Goal: Use online tool/utility

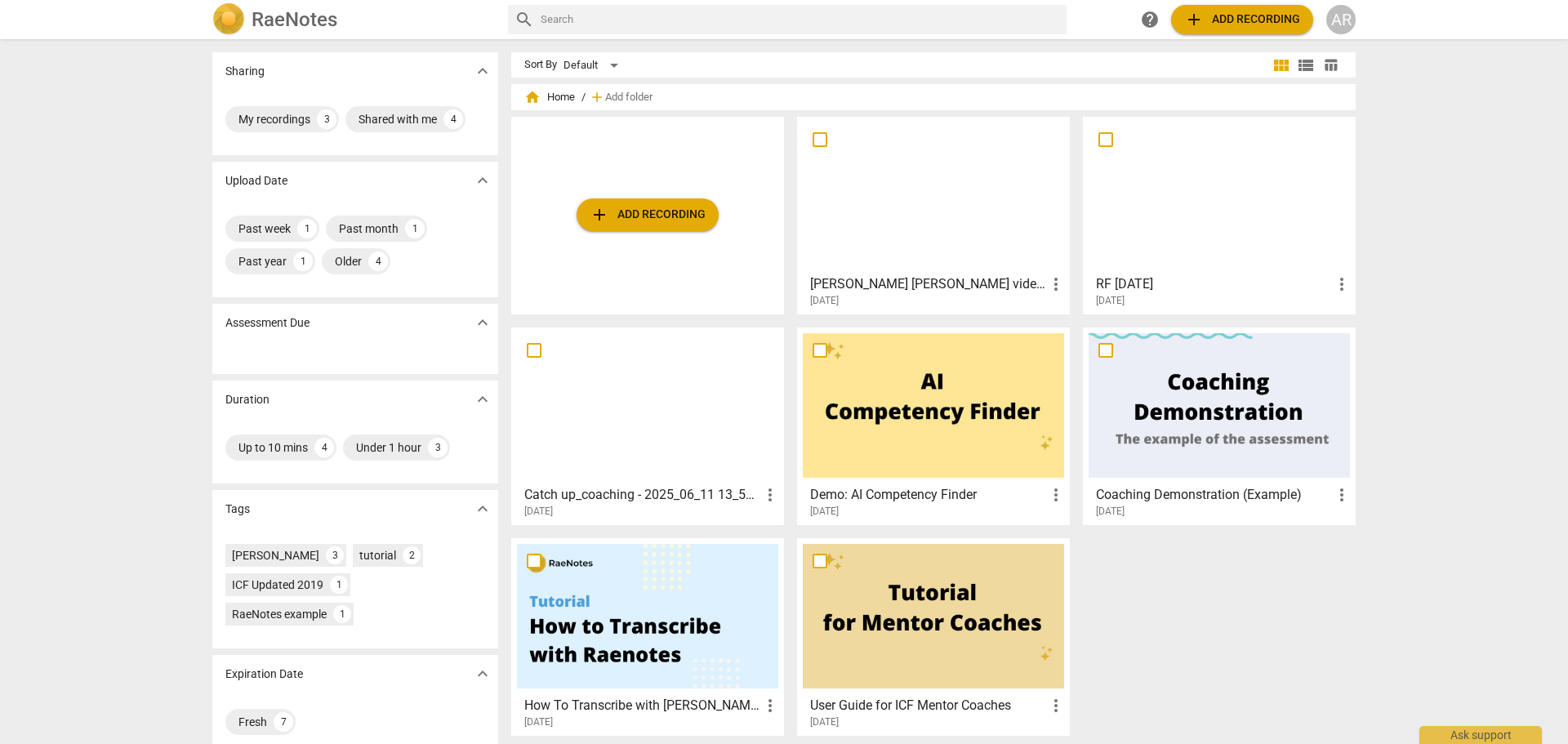
click at [928, 196] on div at bounding box center [934, 195] width 261 height 145
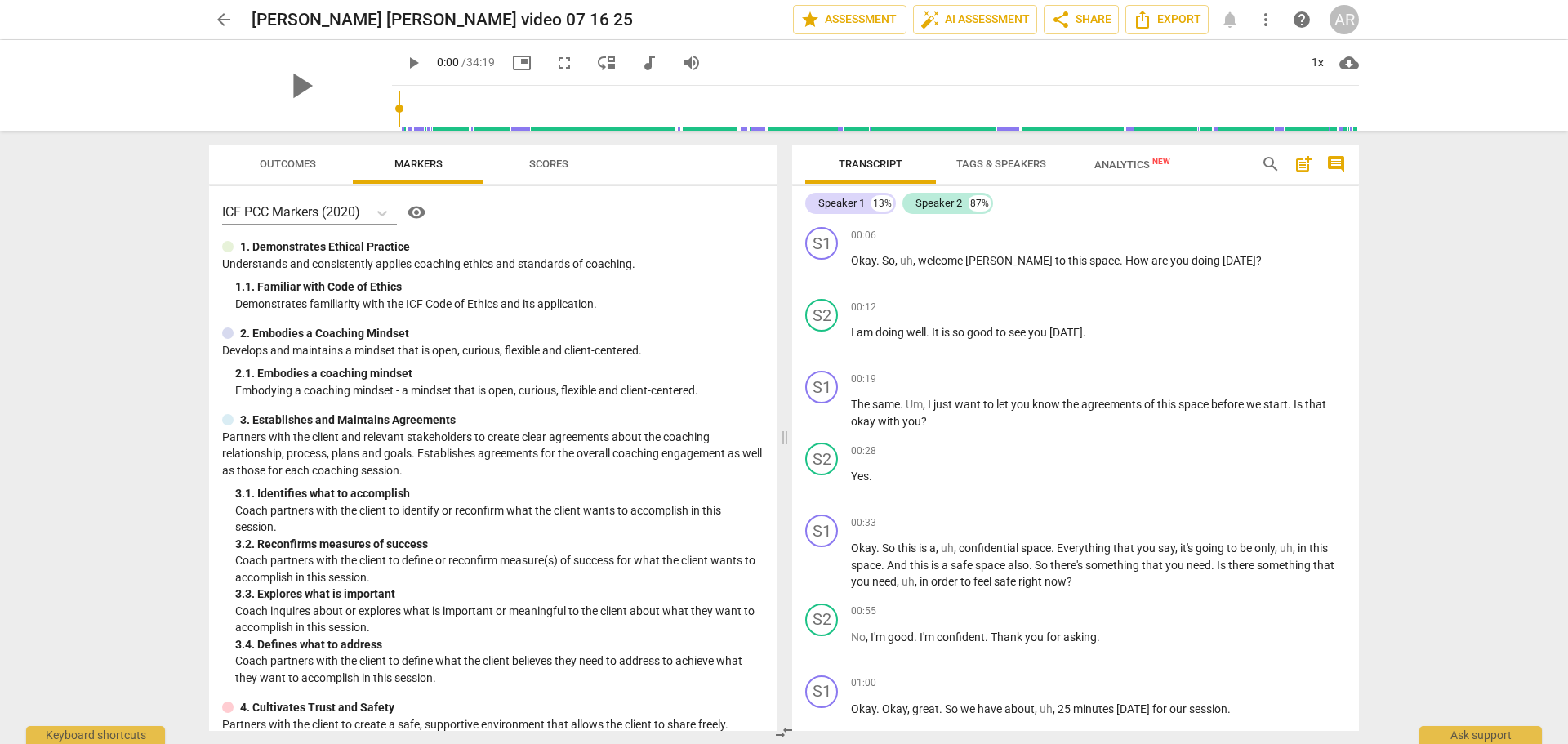
click at [299, 168] on span "Outcomes" at bounding box center [287, 163] width 56 height 12
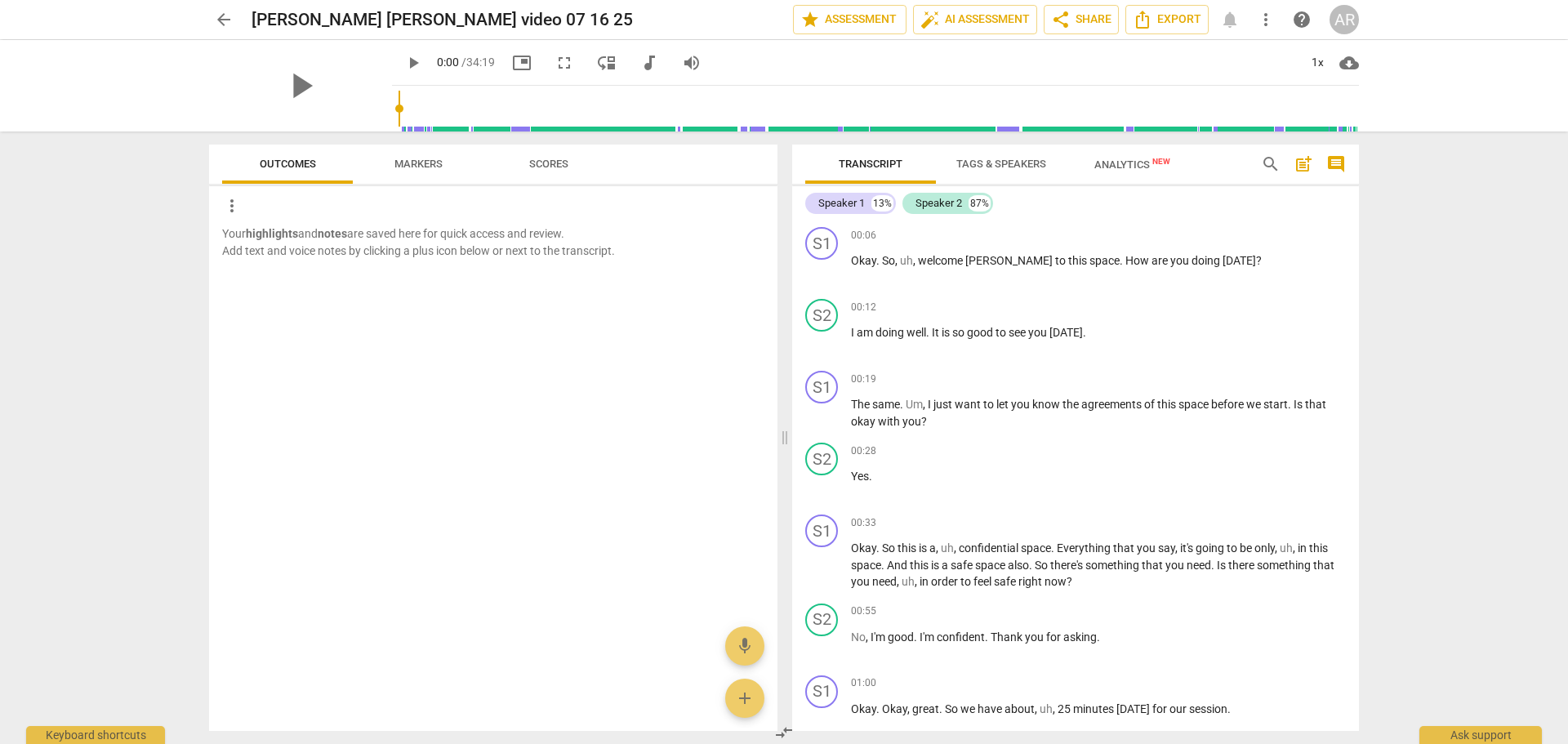
click at [401, 165] on span "Markers" at bounding box center [419, 163] width 49 height 12
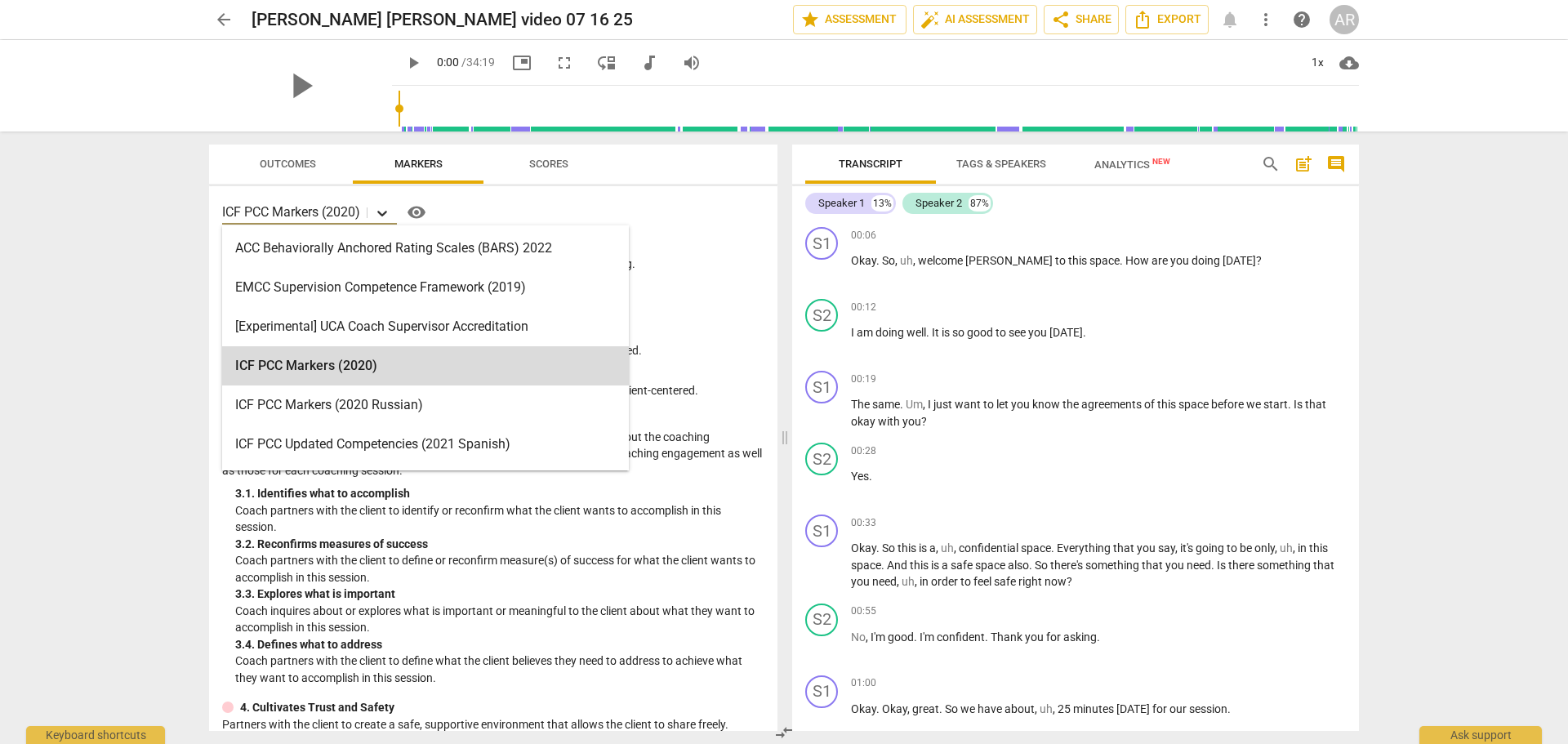
click at [386, 211] on icon at bounding box center [382, 213] width 16 height 16
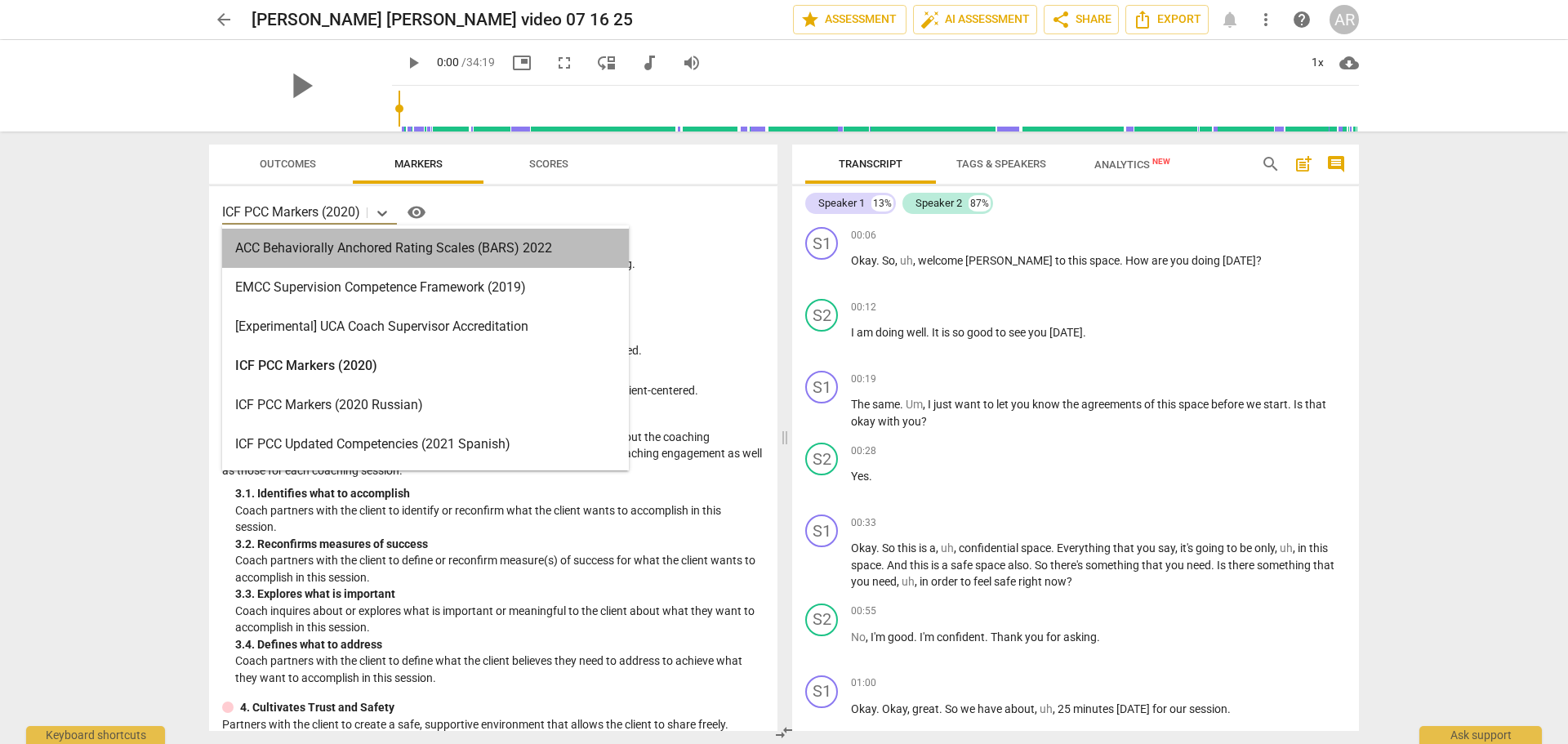
click at [403, 253] on div "ACC Behaviorally Anchored Rating Scales (BARS) 2022" at bounding box center [425, 248] width 406 height 39
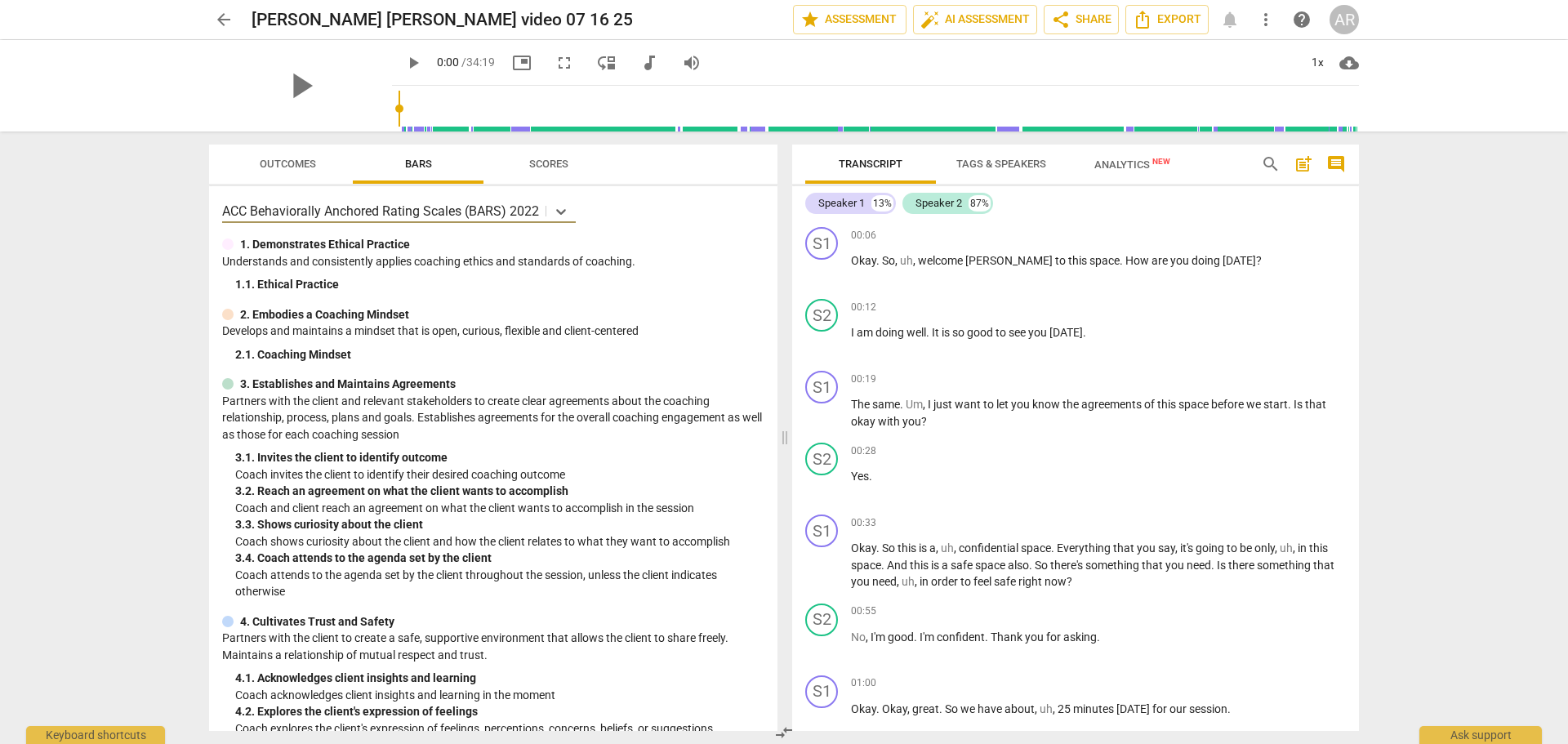
click at [546, 168] on span "Scores" at bounding box center [548, 163] width 39 height 12
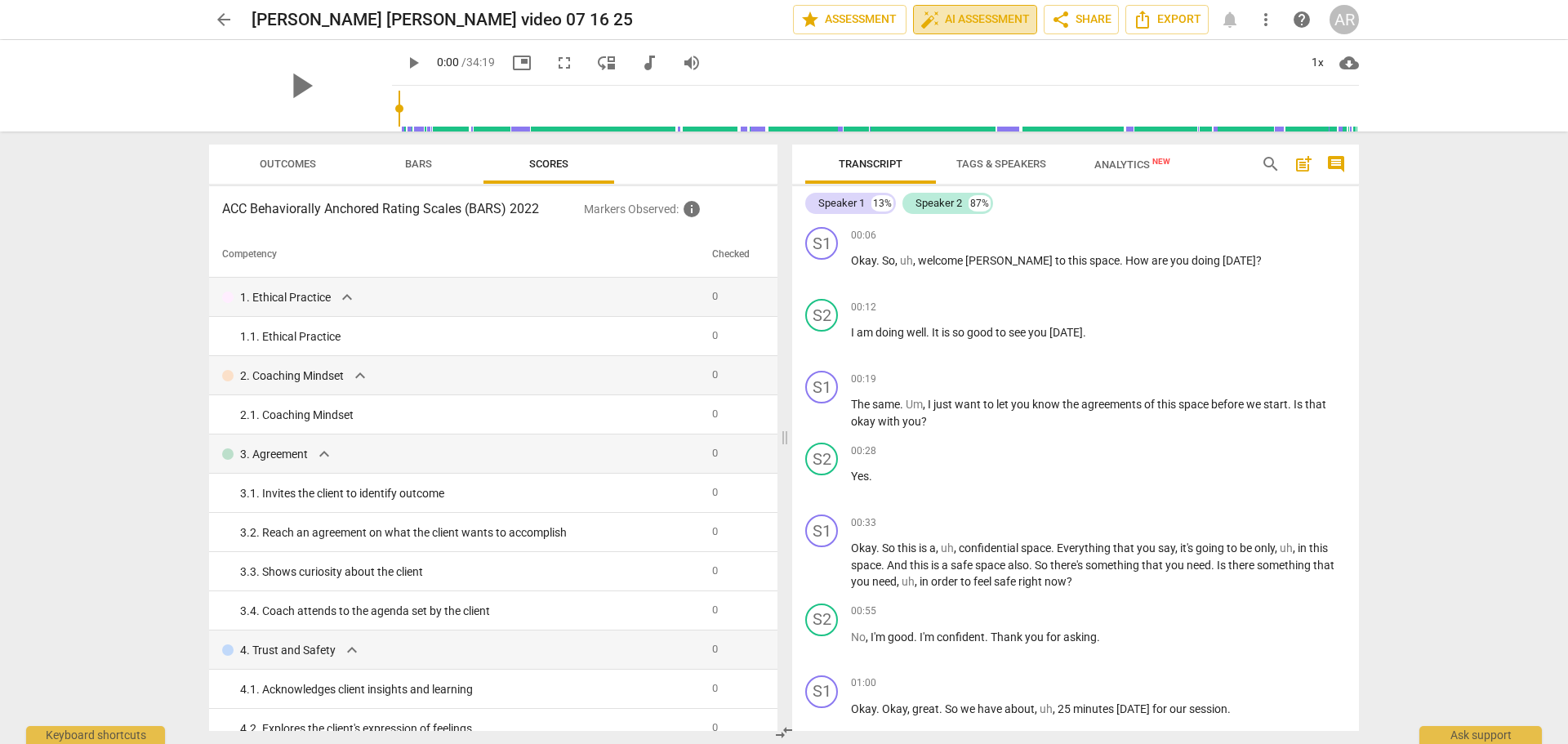
click at [968, 18] on span "auto_fix_high AI Assessment" at bounding box center [975, 19] width 110 height 20
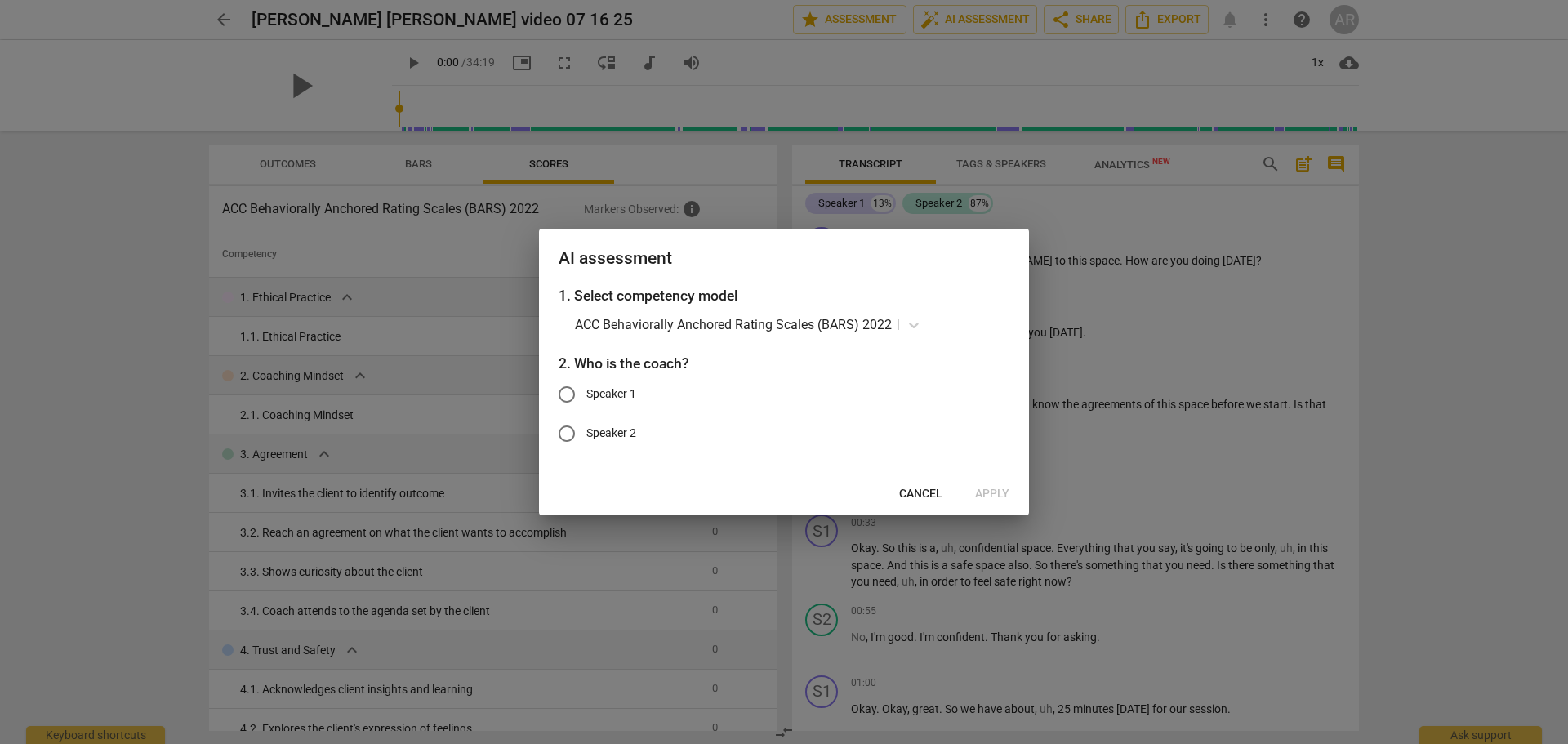
click at [929, 493] on span "Cancel" at bounding box center [920, 494] width 43 height 16
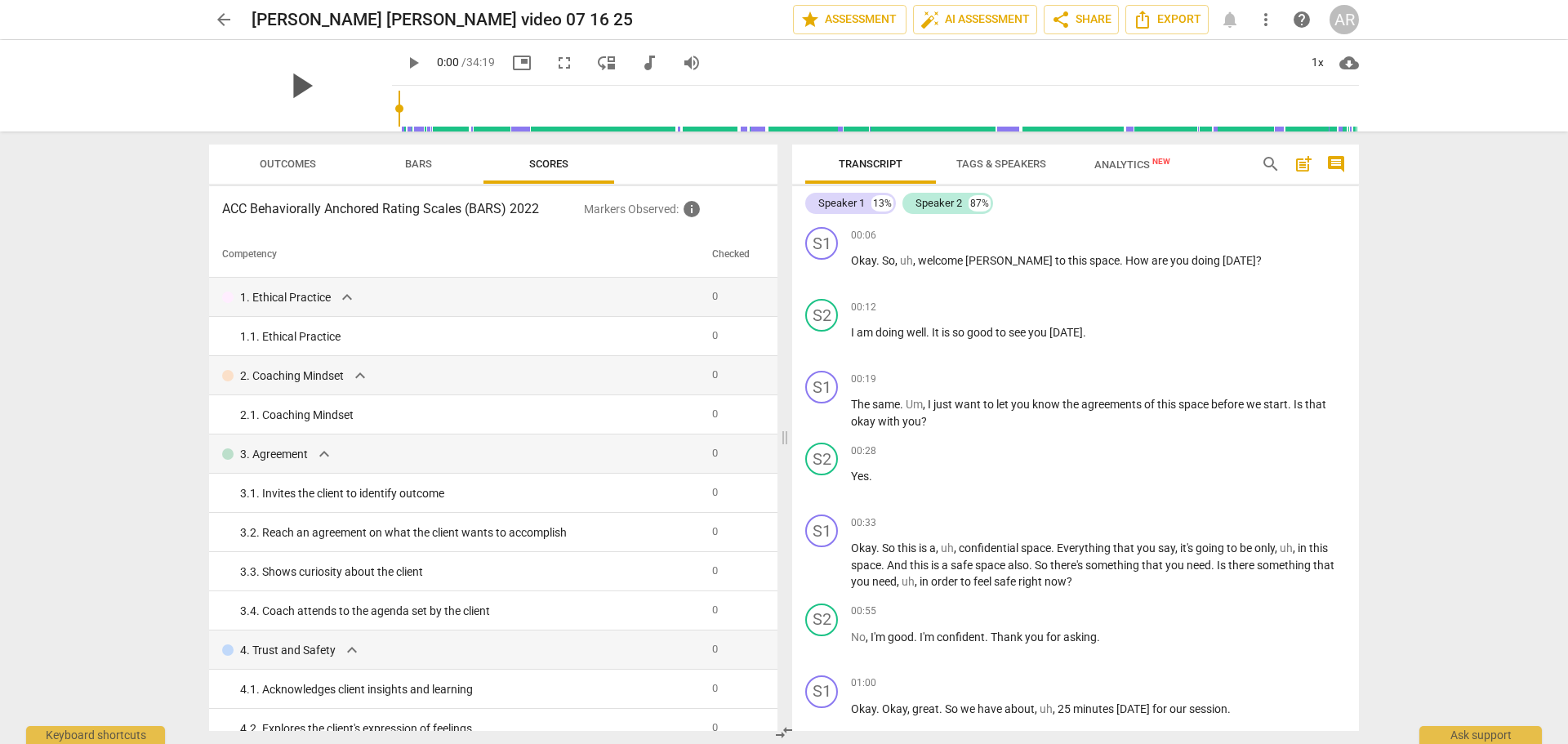
click at [293, 86] on span "play_arrow" at bounding box center [300, 86] width 43 height 43
click at [293, 86] on span "pause" at bounding box center [300, 86] width 43 height 43
type input "3"
click at [856, 199] on div "Speaker 1" at bounding box center [841, 203] width 47 height 16
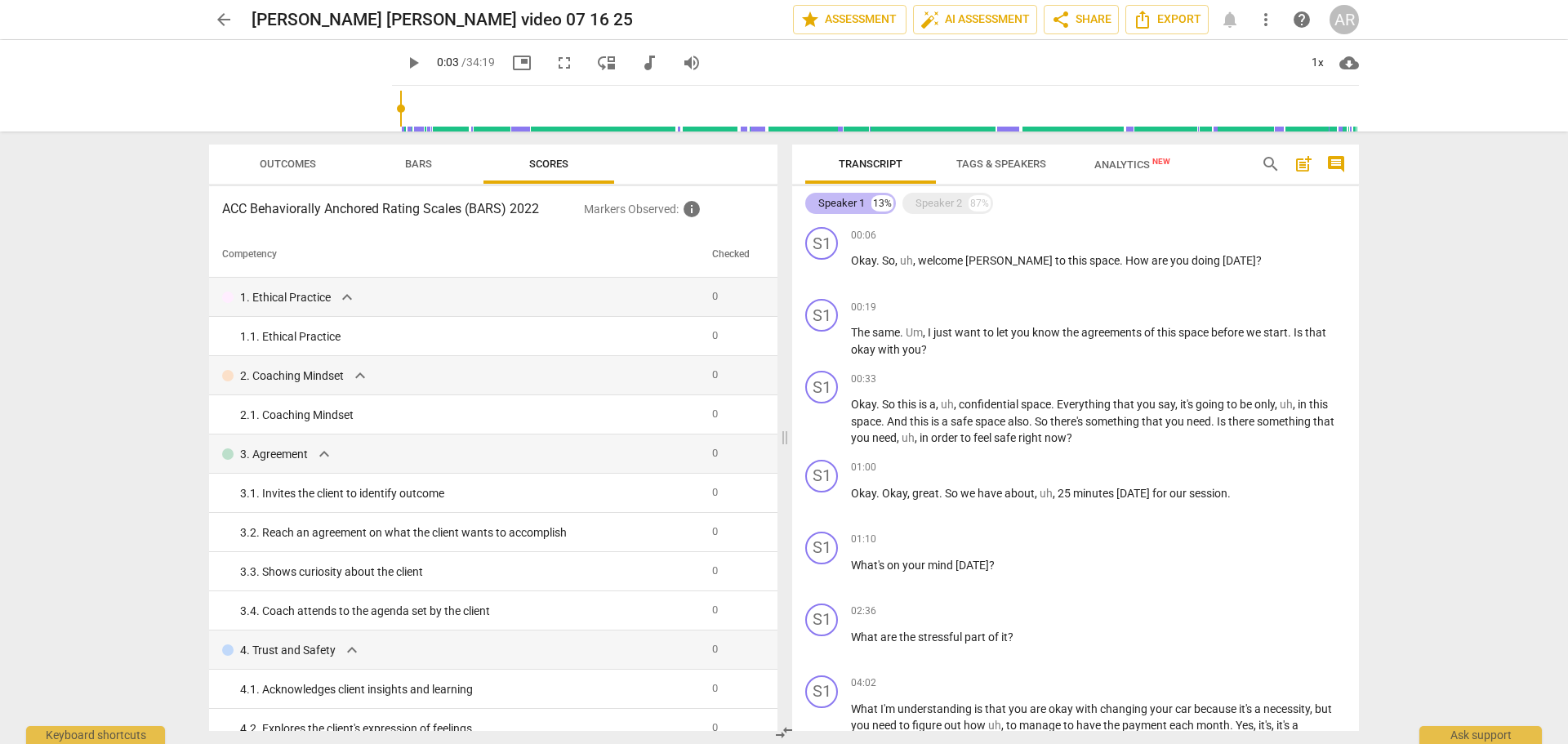
click at [856, 199] on div "Speaker 1" at bounding box center [841, 203] width 47 height 16
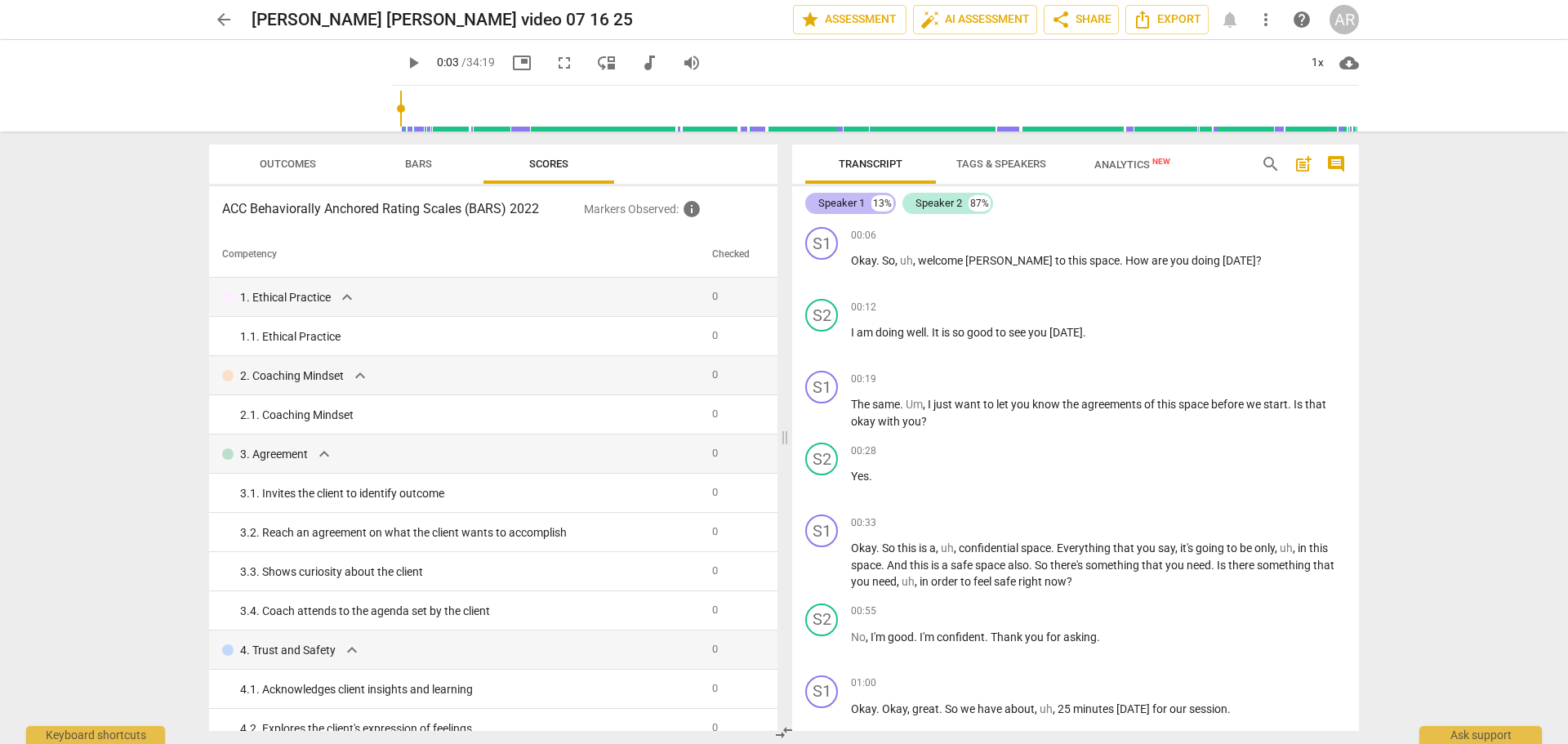
click at [879, 202] on div "13%" at bounding box center [882, 203] width 22 height 16
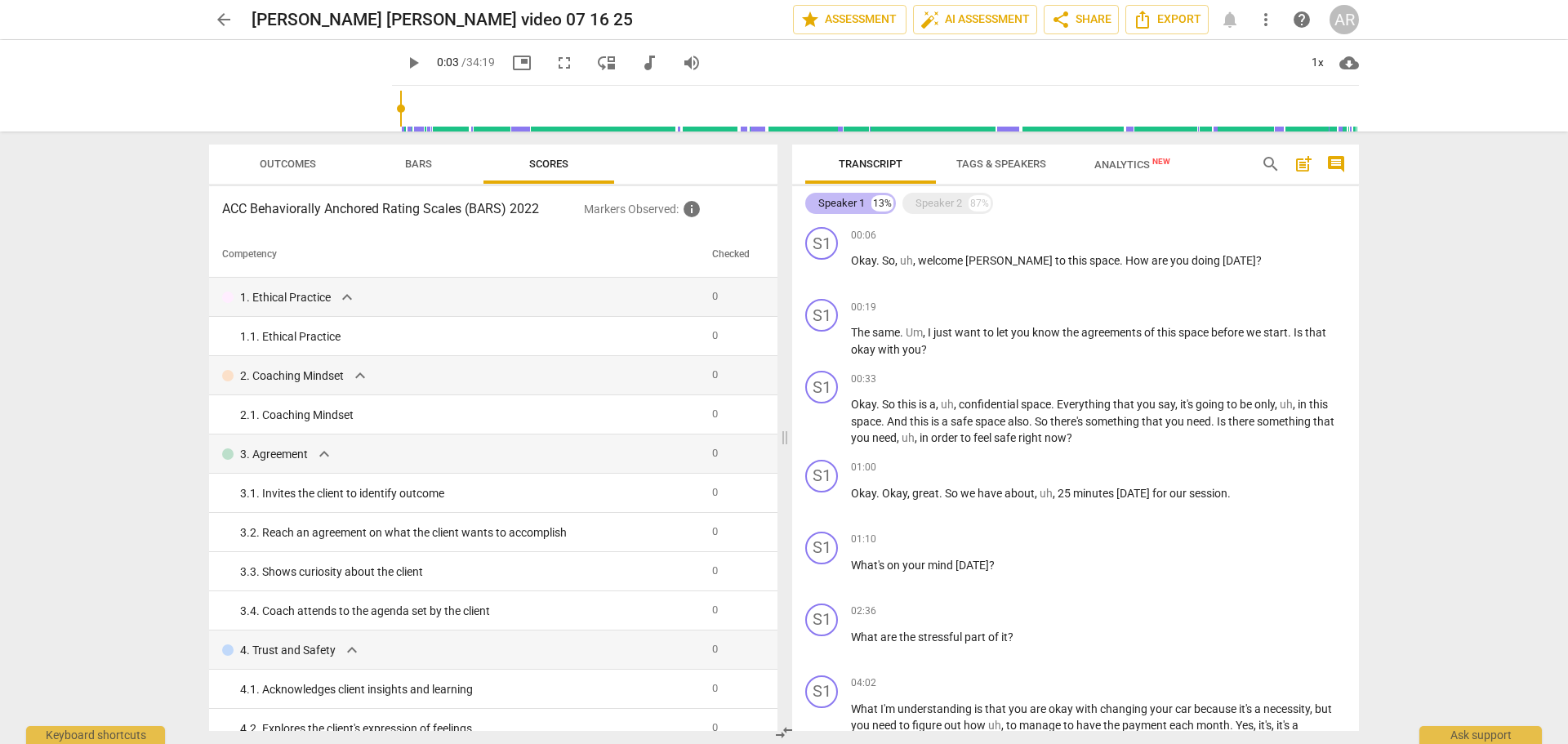
click at [879, 202] on div "13%" at bounding box center [882, 203] width 22 height 16
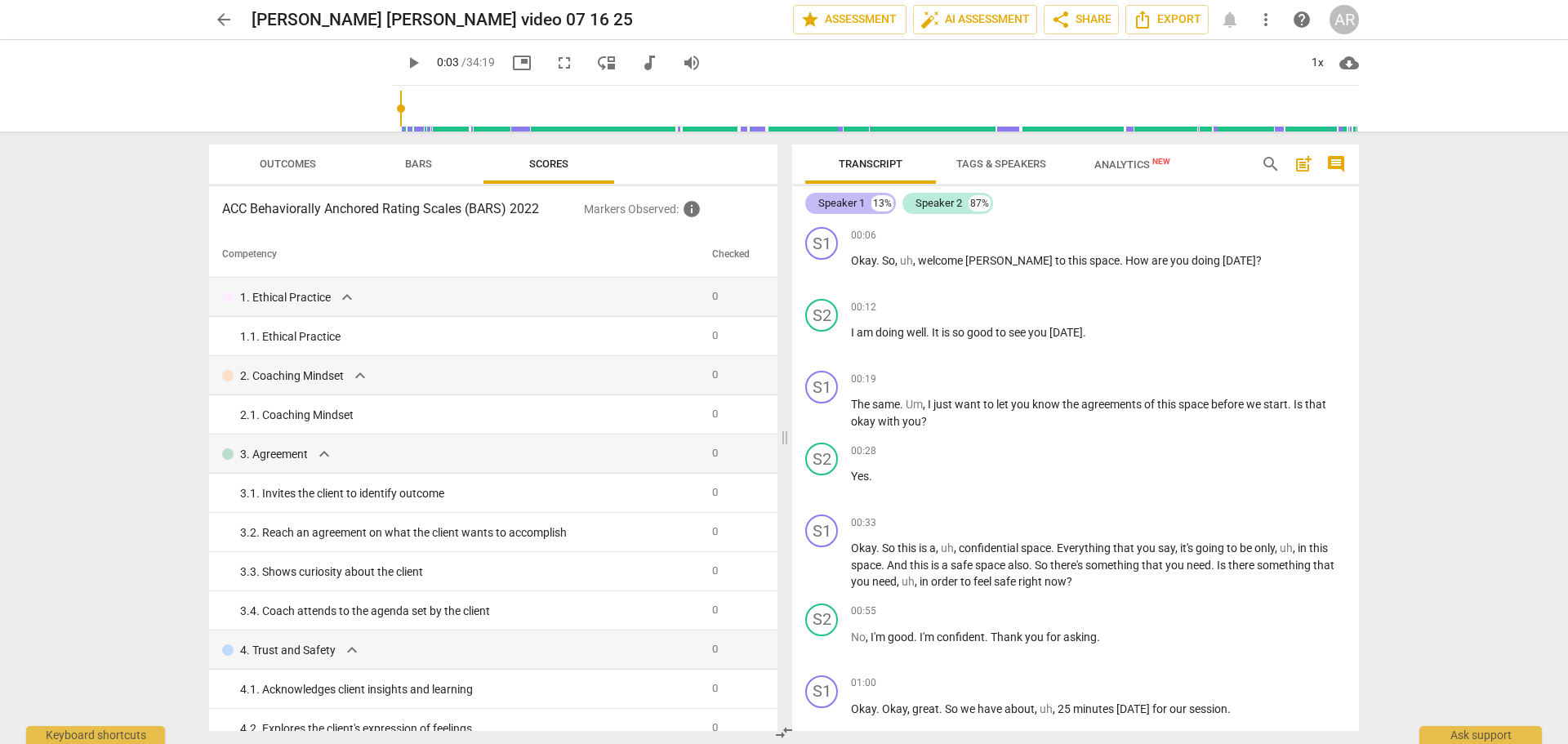
click at [842, 203] on div "Speaker 1" at bounding box center [841, 203] width 47 height 16
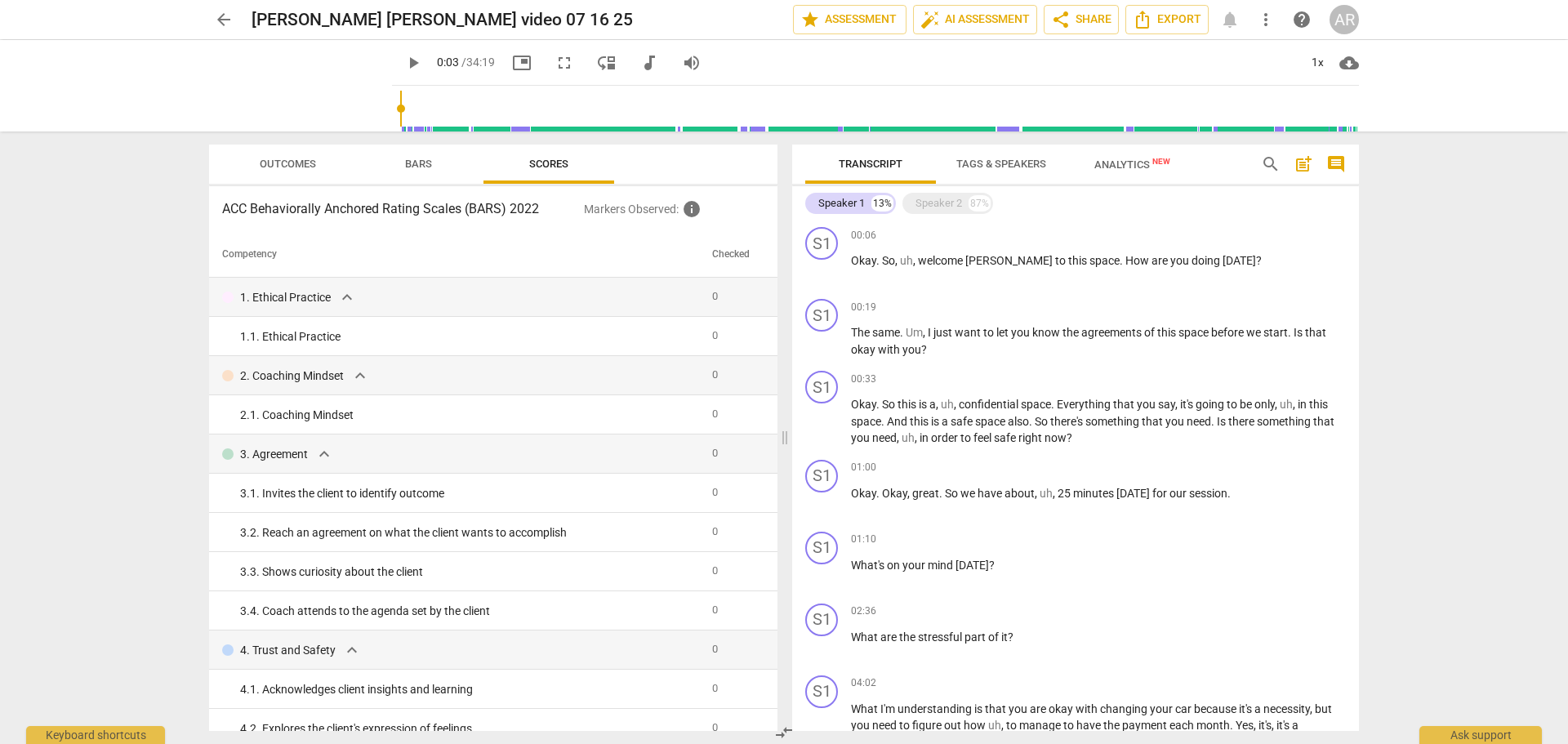
click at [1014, 163] on span "Tags & Speakers" at bounding box center [1001, 163] width 90 height 12
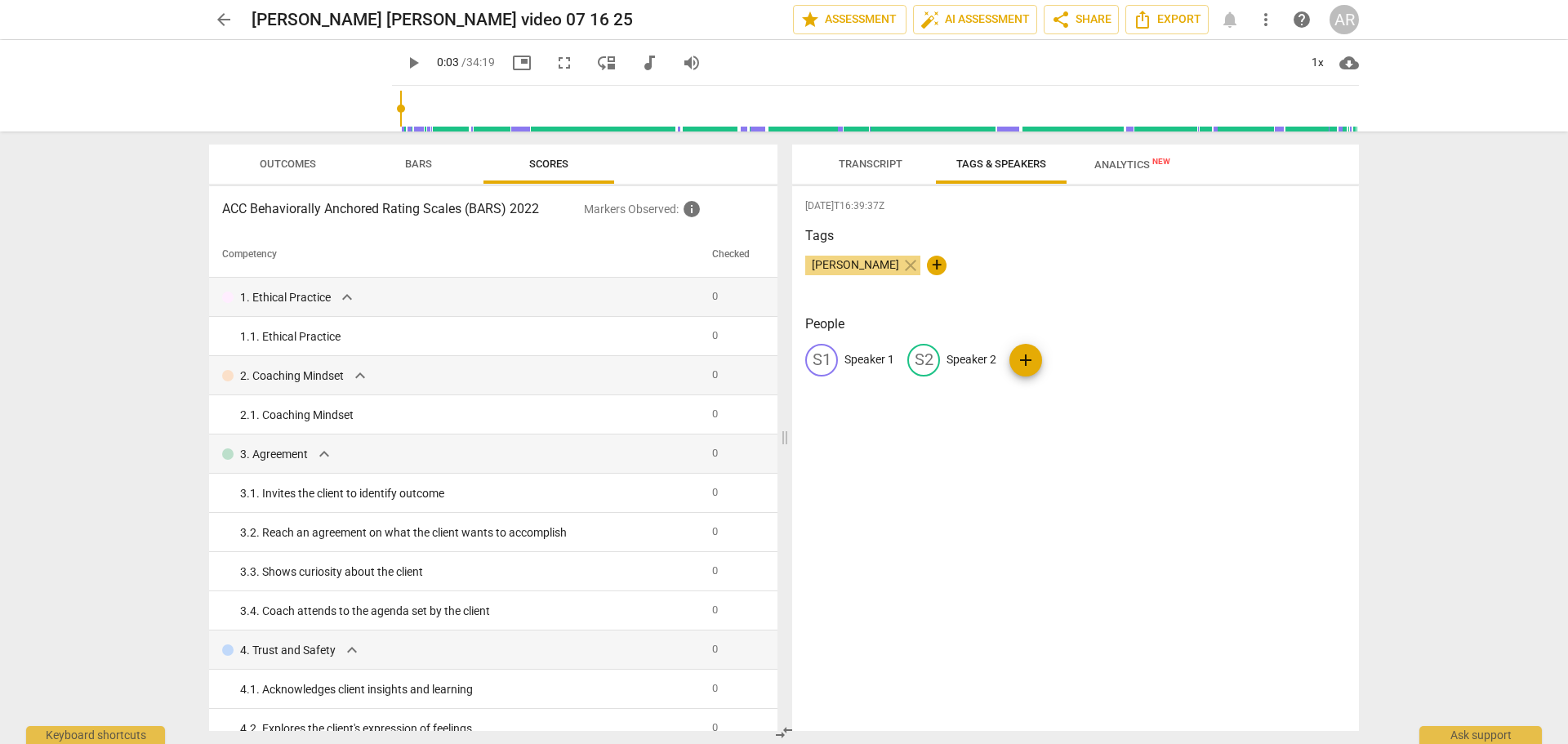
click at [881, 360] on p "Speaker 1" at bounding box center [869, 360] width 50 height 17
type input "COACH PC"
click at [1078, 359] on p "Speaker 2" at bounding box center [1078, 360] width 50 height 17
type input "CLIENT AC"
click at [914, 427] on div "[DATE]T16:39:37Z Tags [PERSON_NAME] close + People CP COACH PC edit CLIENT AC d…" at bounding box center [1076, 458] width 567 height 545
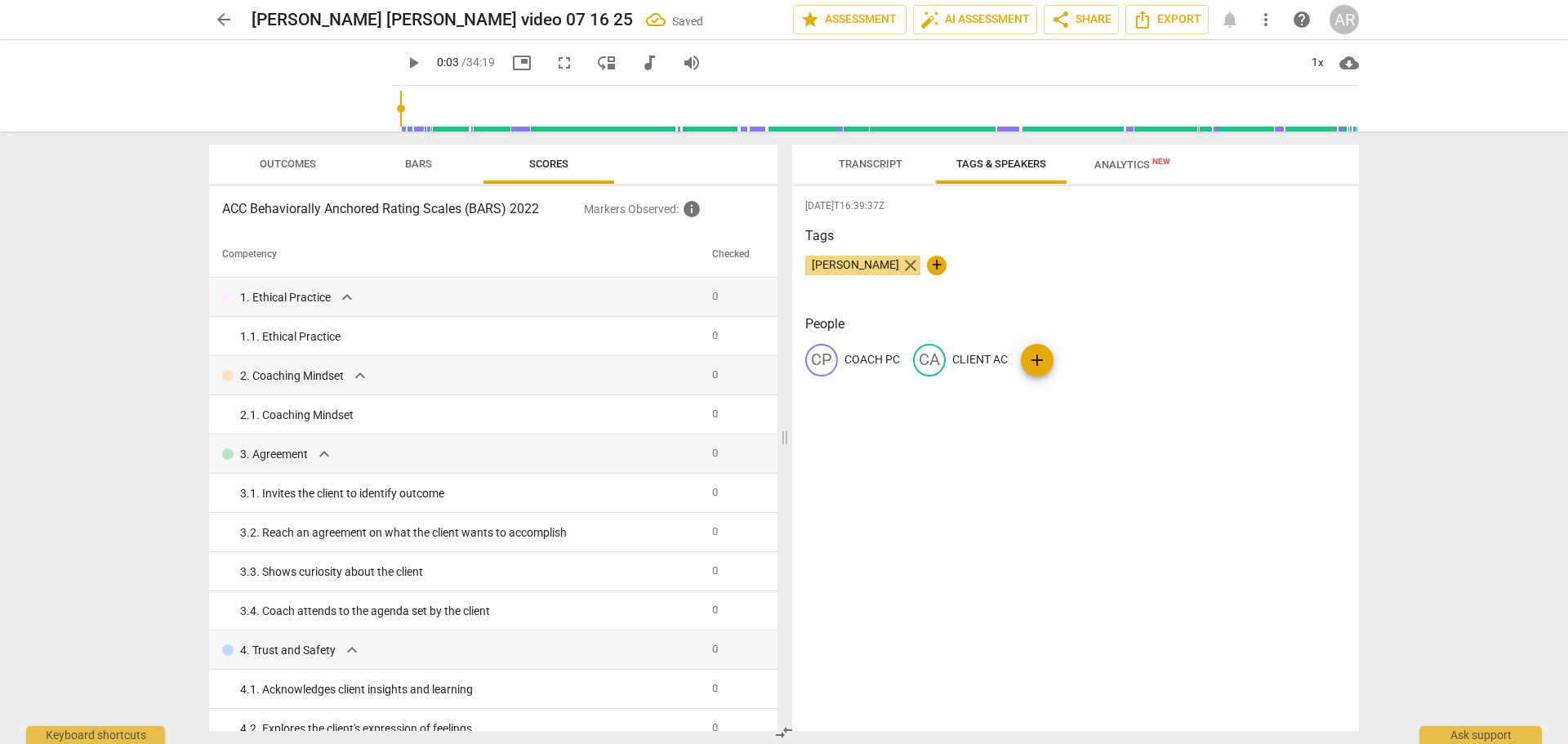
click at [901, 264] on span "close" at bounding box center [911, 265] width 20 height 20
click at [843, 174] on span "Transcript" at bounding box center [871, 164] width 103 height 22
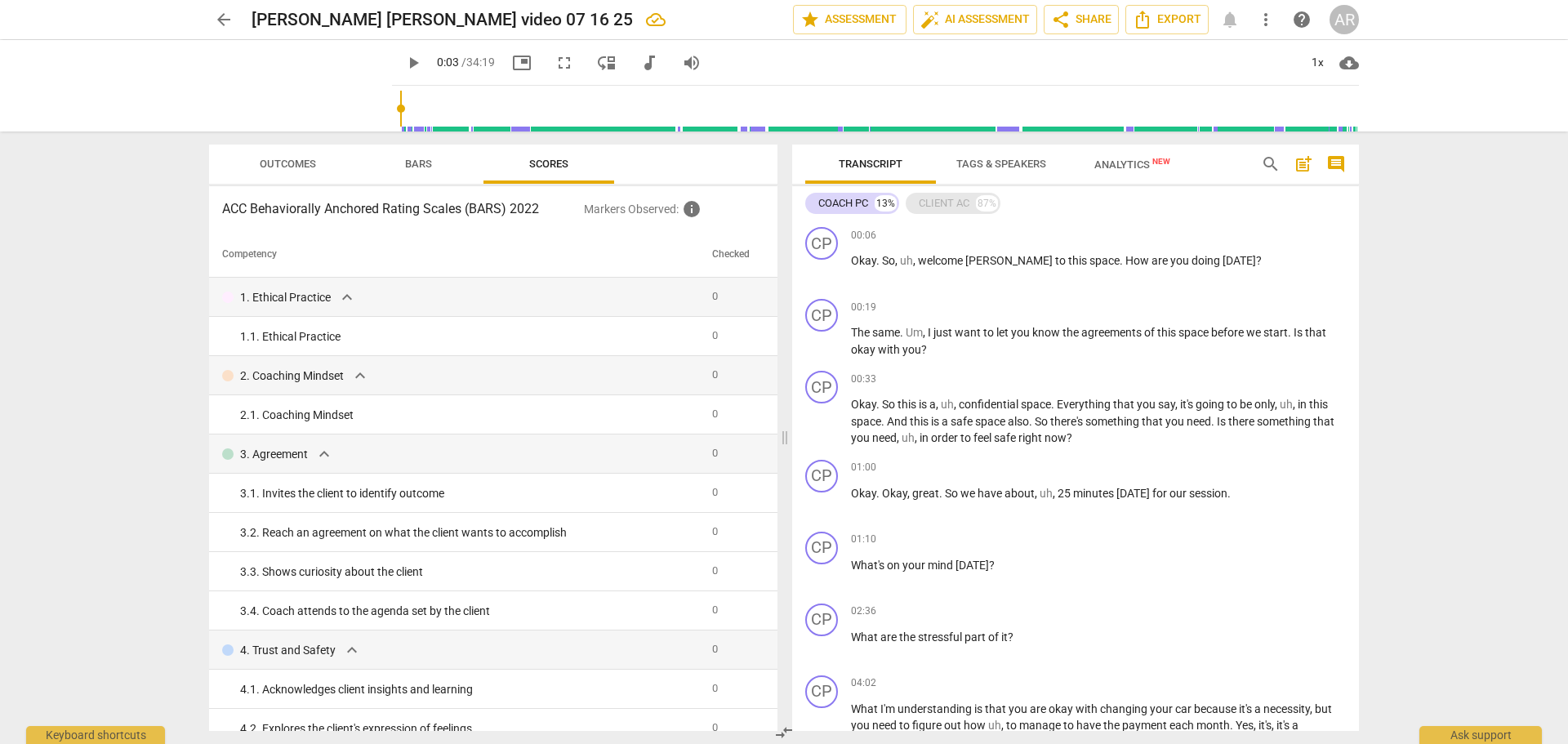
click at [955, 195] on div "CLIENT AC 87%" at bounding box center [953, 203] width 94 height 21
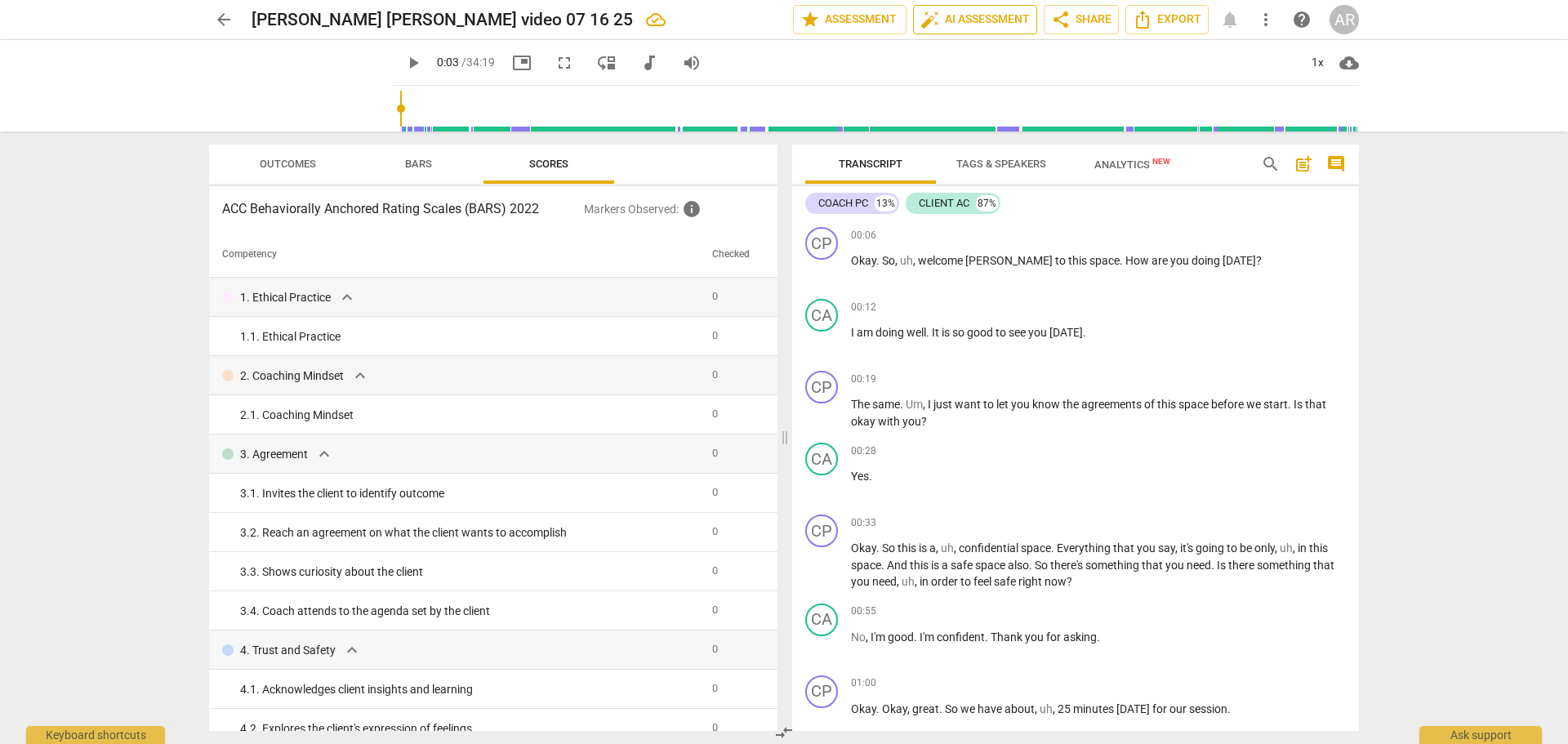
click at [971, 16] on span "auto_fix_high AI Assessment" at bounding box center [975, 19] width 110 height 20
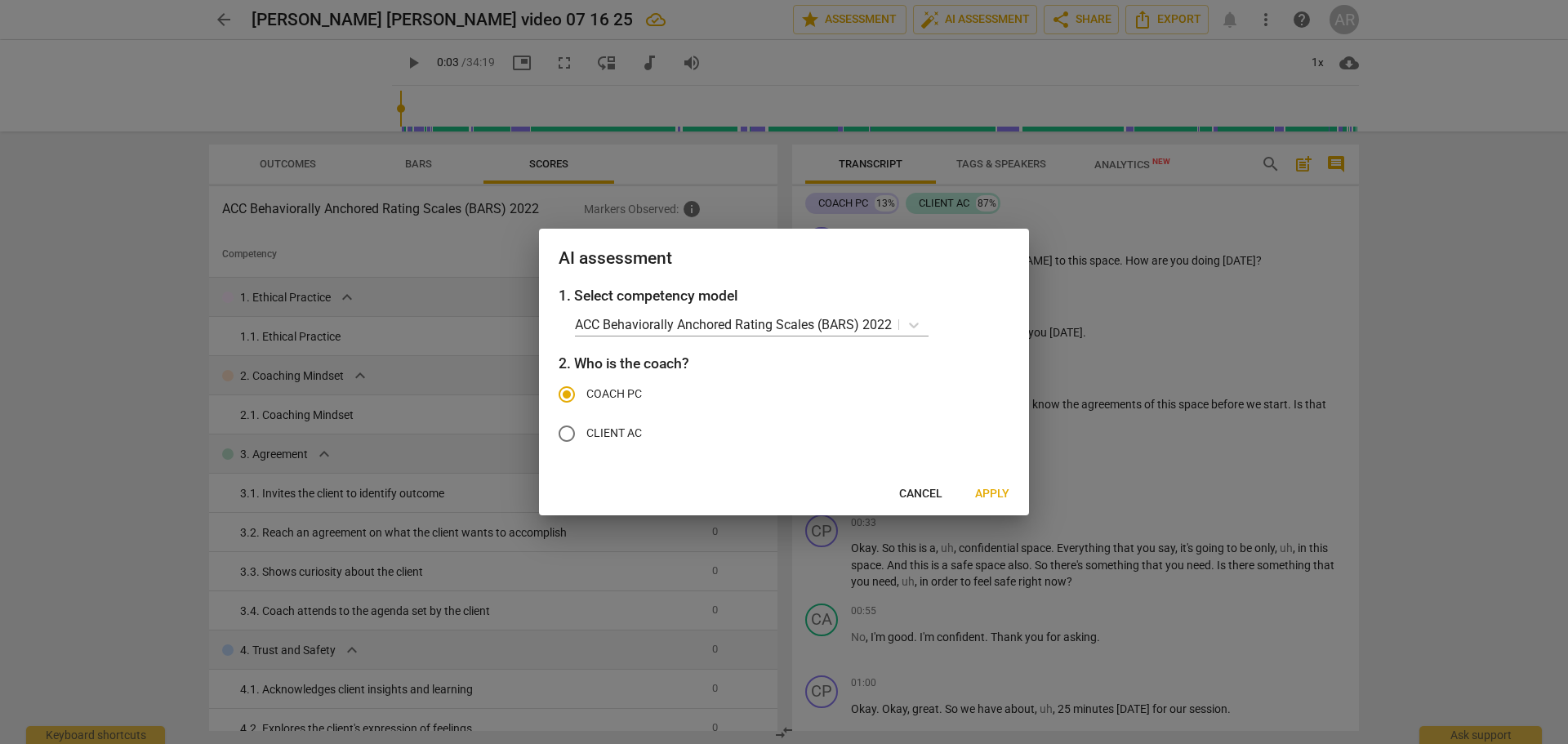
click at [992, 497] on span "Apply" at bounding box center [992, 494] width 34 height 16
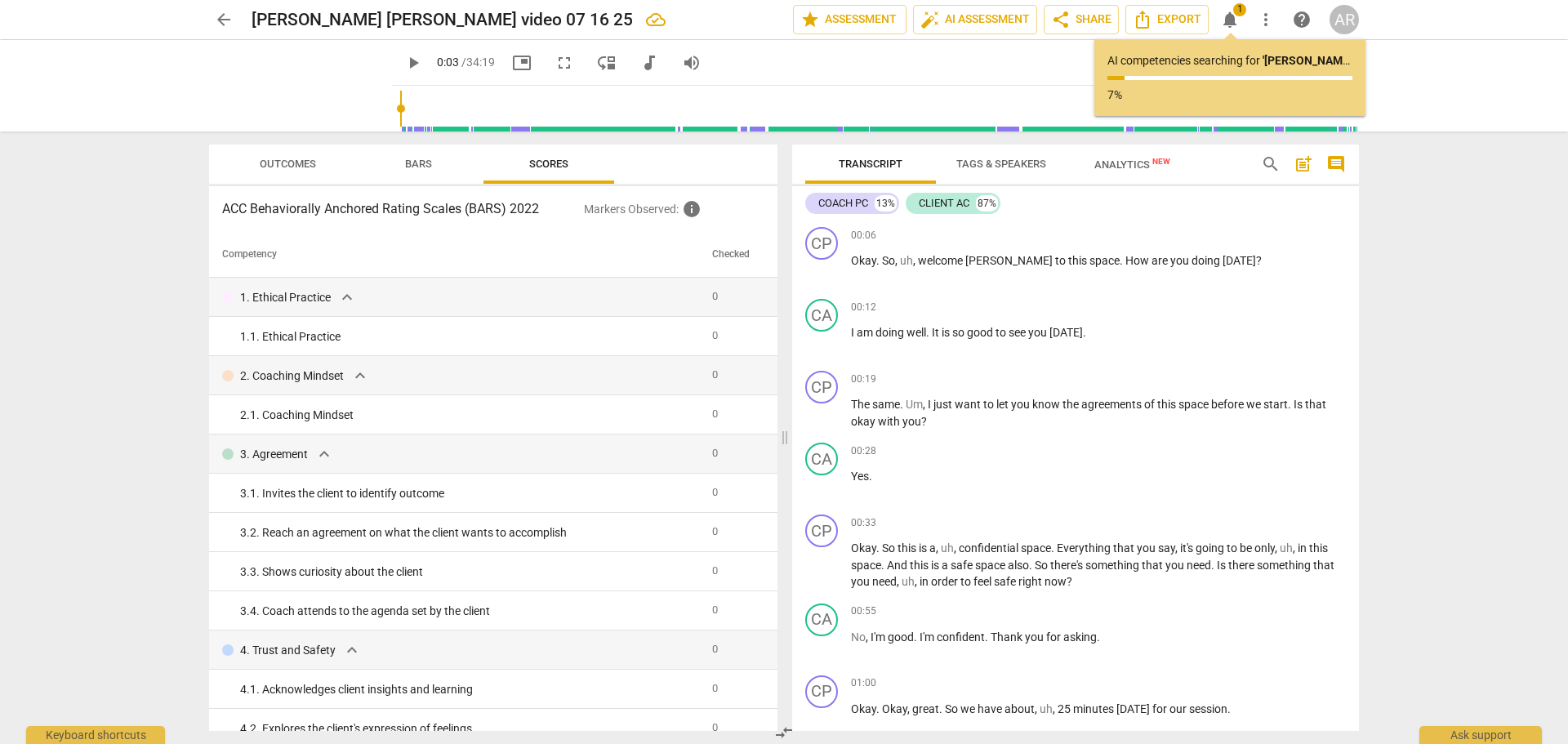
type input "3"
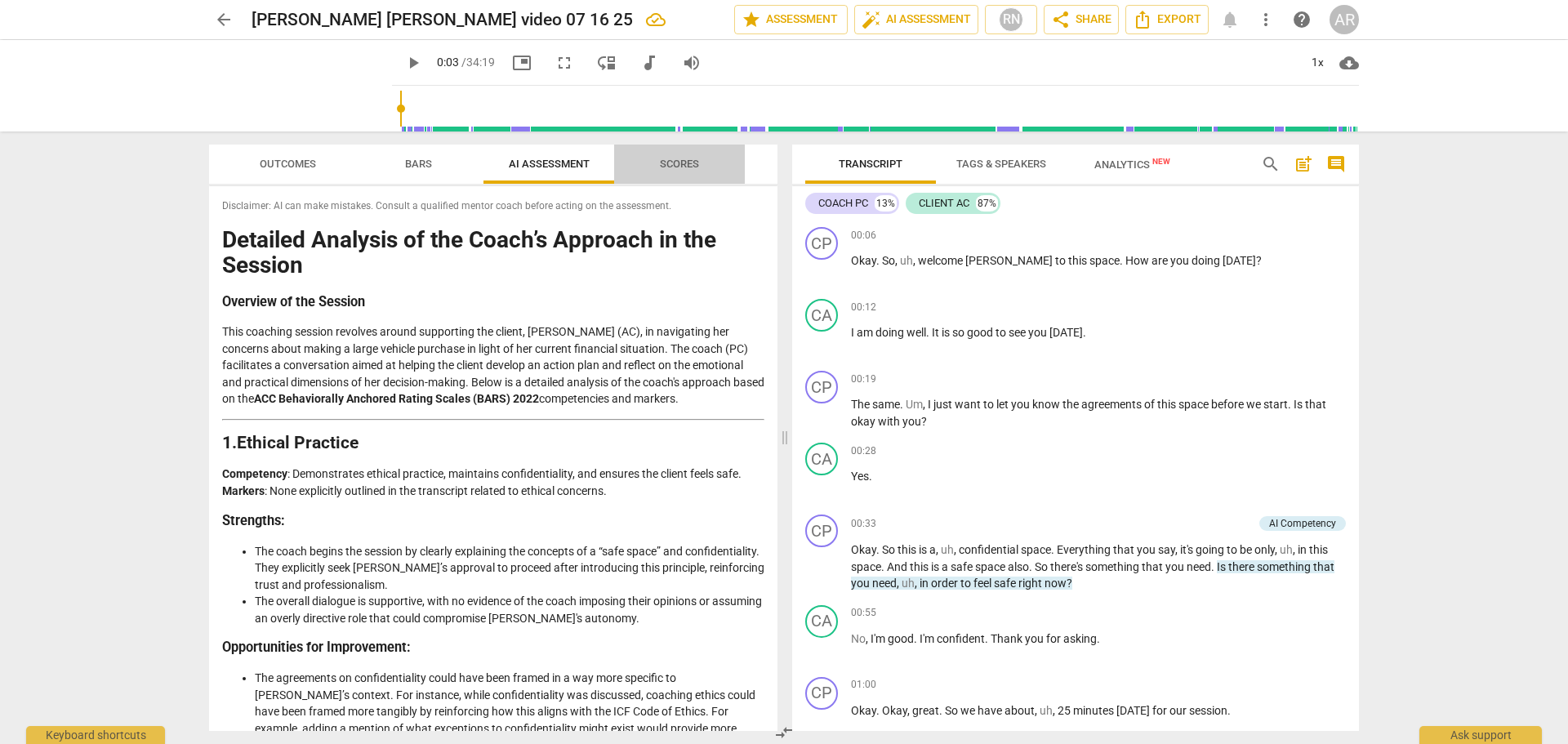
click at [683, 159] on span "Scores" at bounding box center [679, 163] width 39 height 12
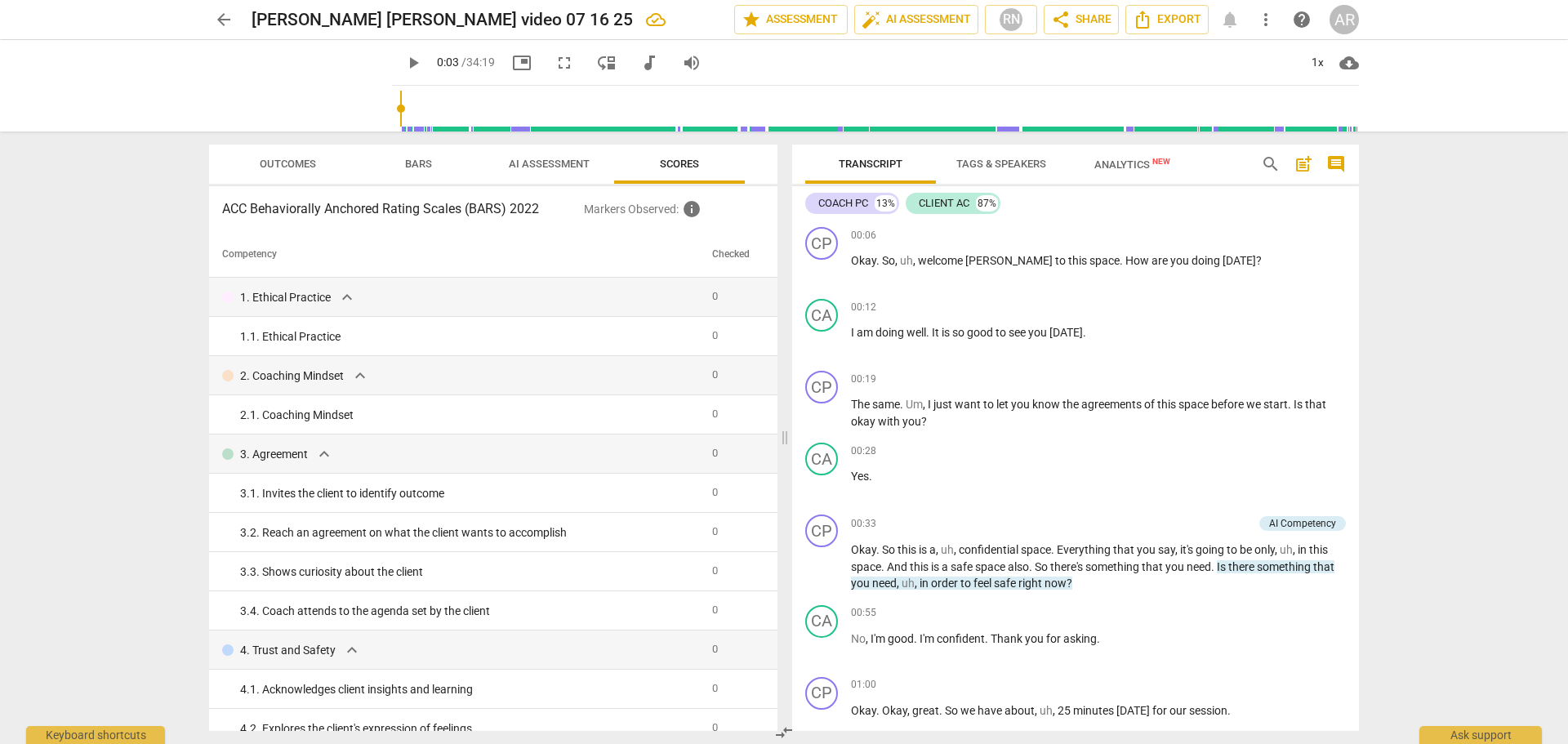
click at [549, 168] on span "AI Assessment" at bounding box center [549, 163] width 81 height 12
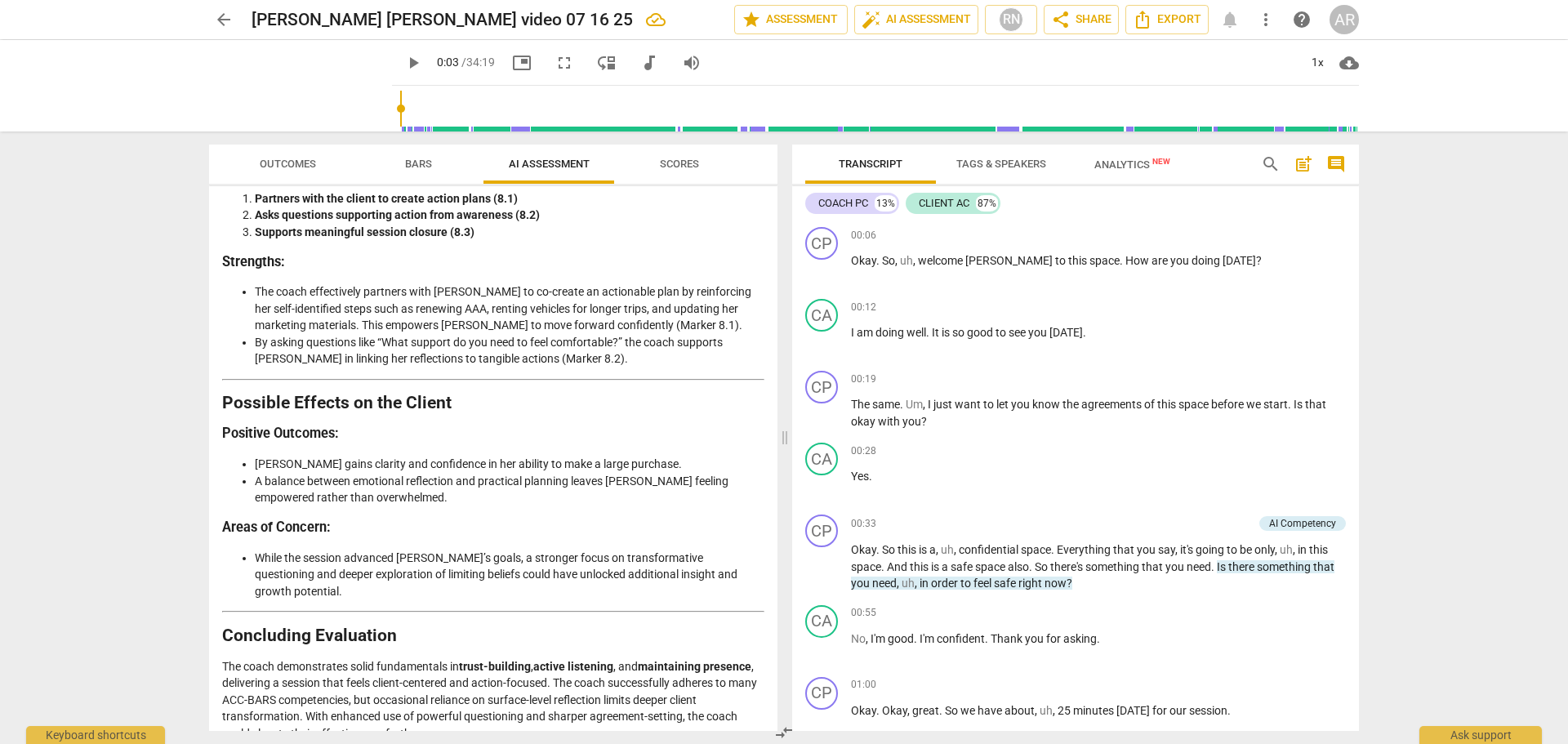
scroll to position [2746, 0]
click at [1304, 521] on div "AI Competency" at bounding box center [1303, 523] width 67 height 14
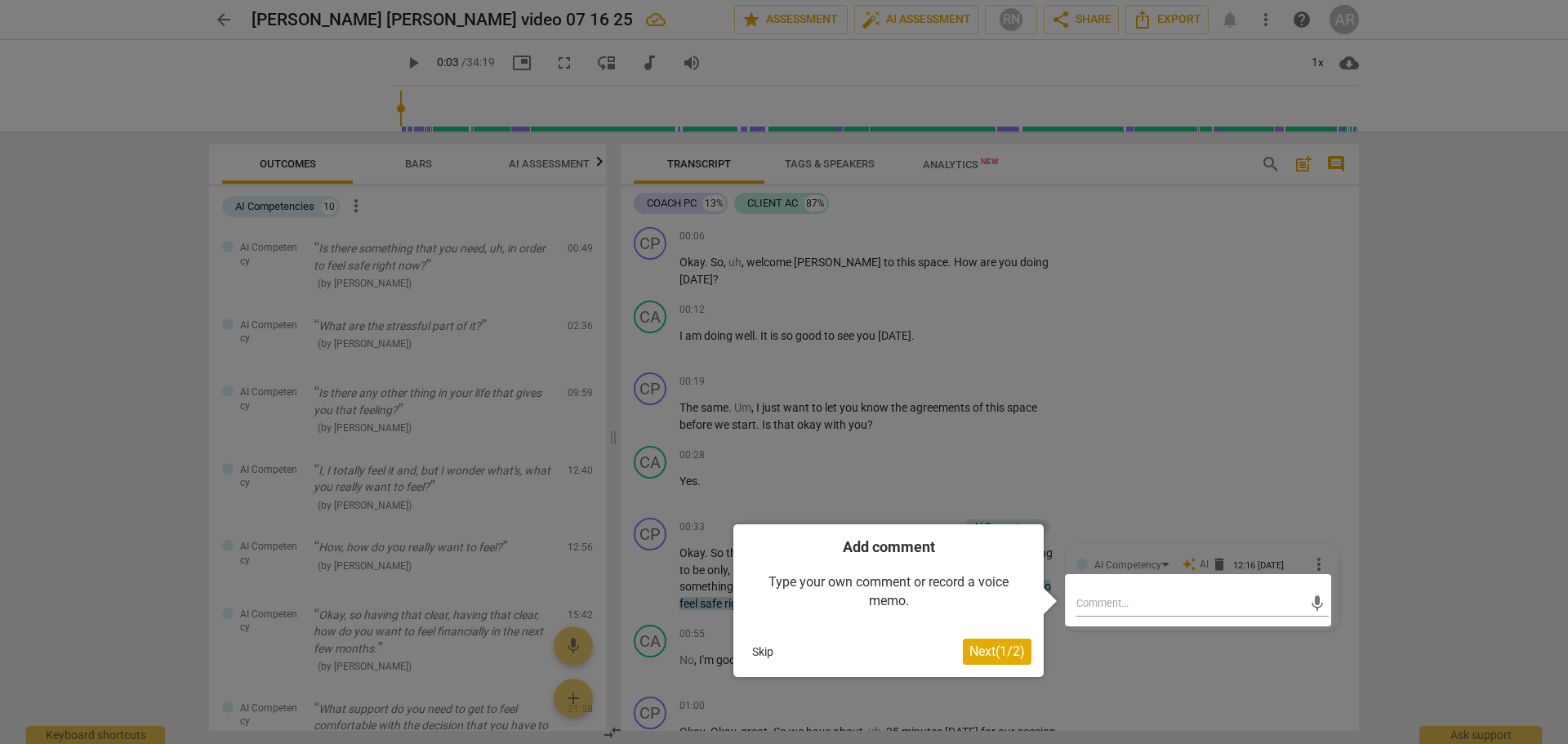
click at [1074, 366] on div at bounding box center [784, 372] width 1568 height 744
click at [758, 653] on button "Skip" at bounding box center [763, 652] width 34 height 25
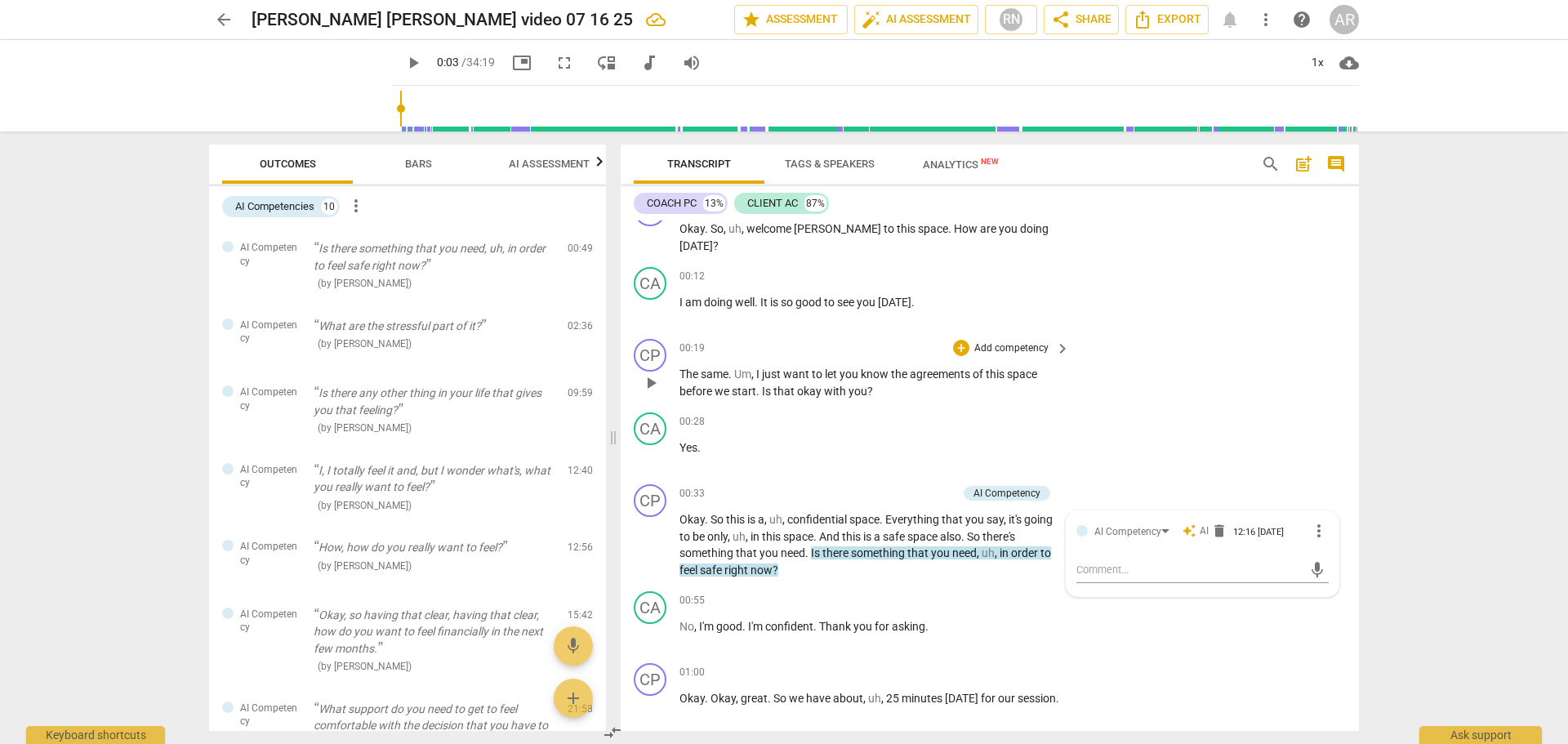
scroll to position [0, 0]
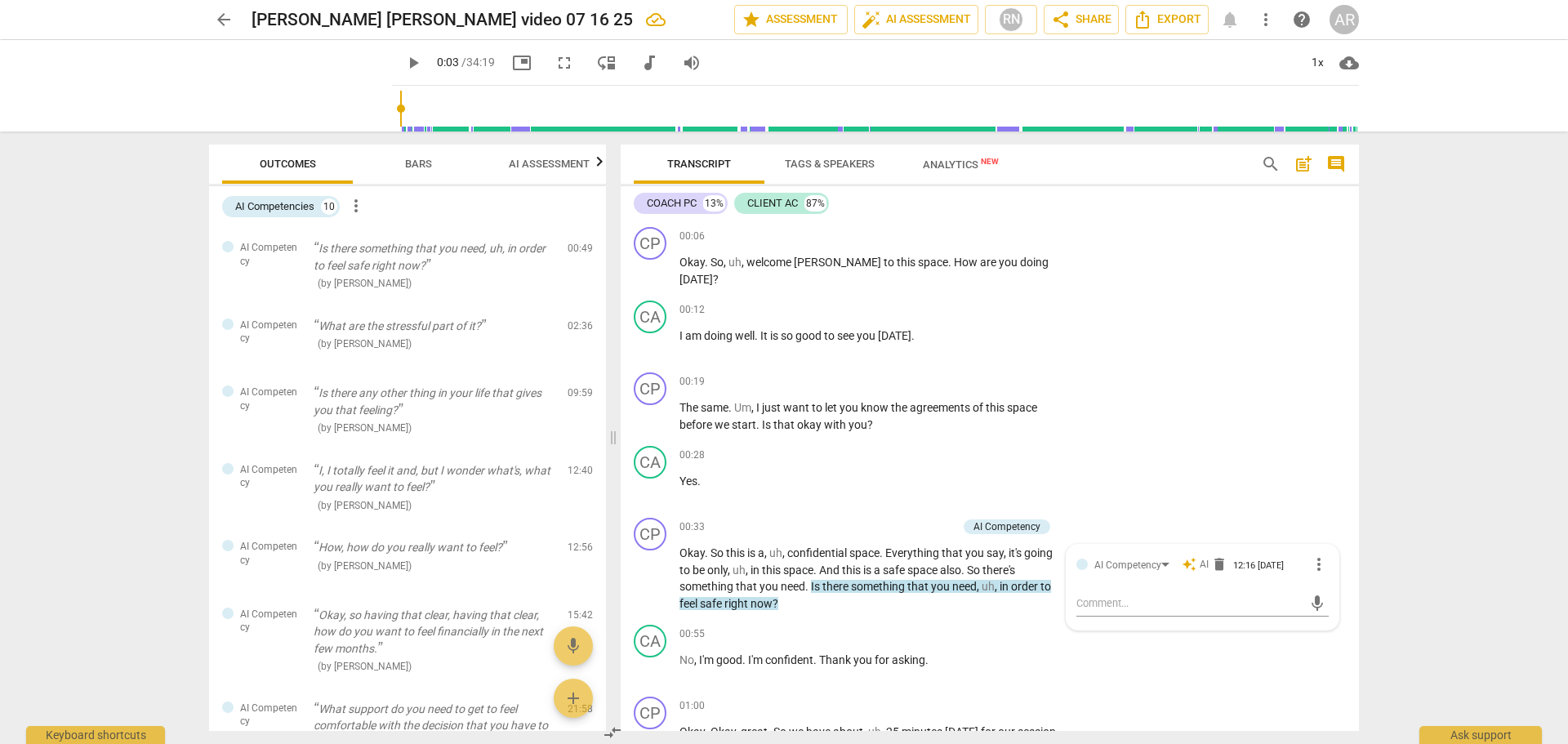
click at [960, 166] on span "Analytics New" at bounding box center [961, 164] width 76 height 12
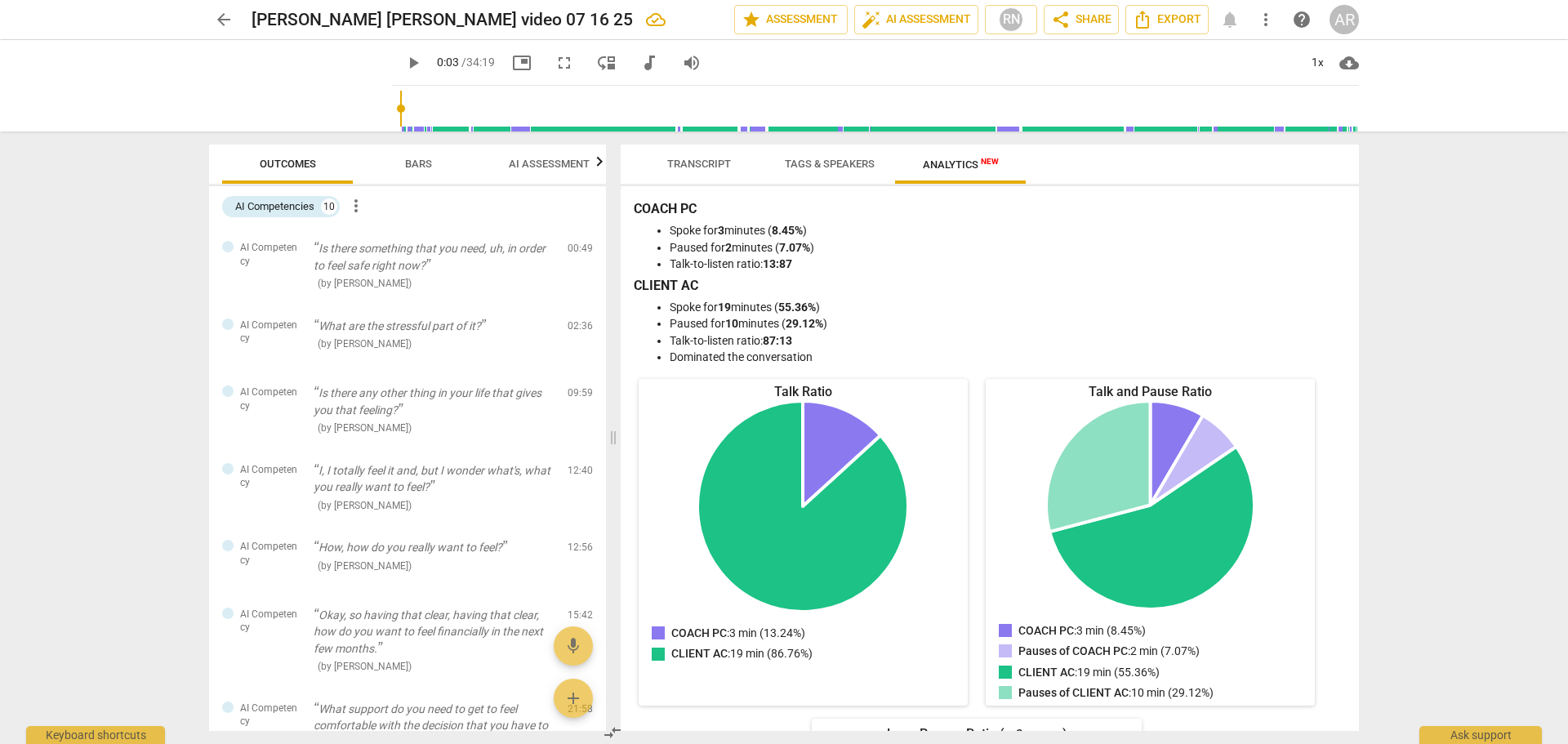
click at [805, 164] on span "Tags & Speakers" at bounding box center [830, 163] width 90 height 12
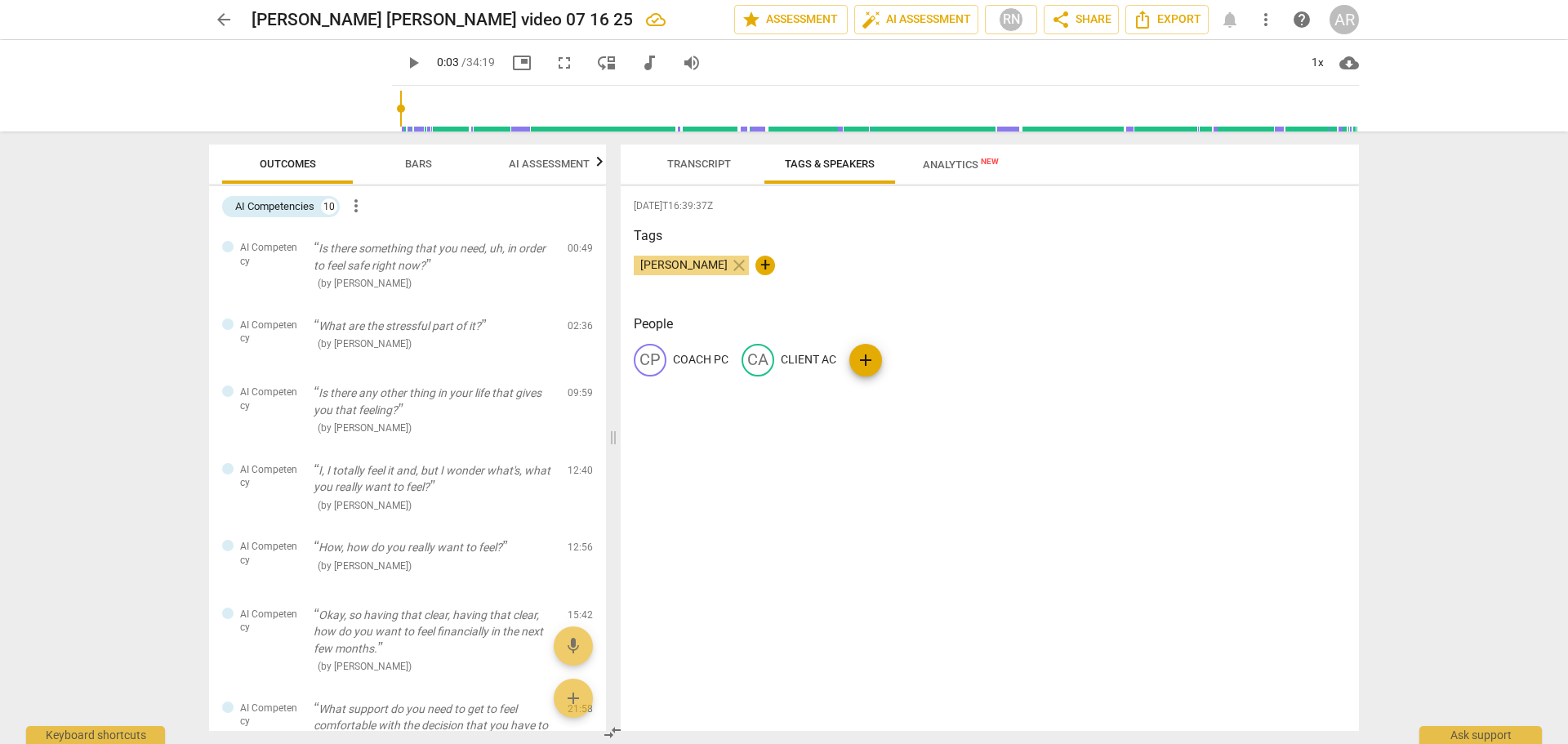
click at [676, 160] on span "Transcript" at bounding box center [699, 163] width 64 height 12
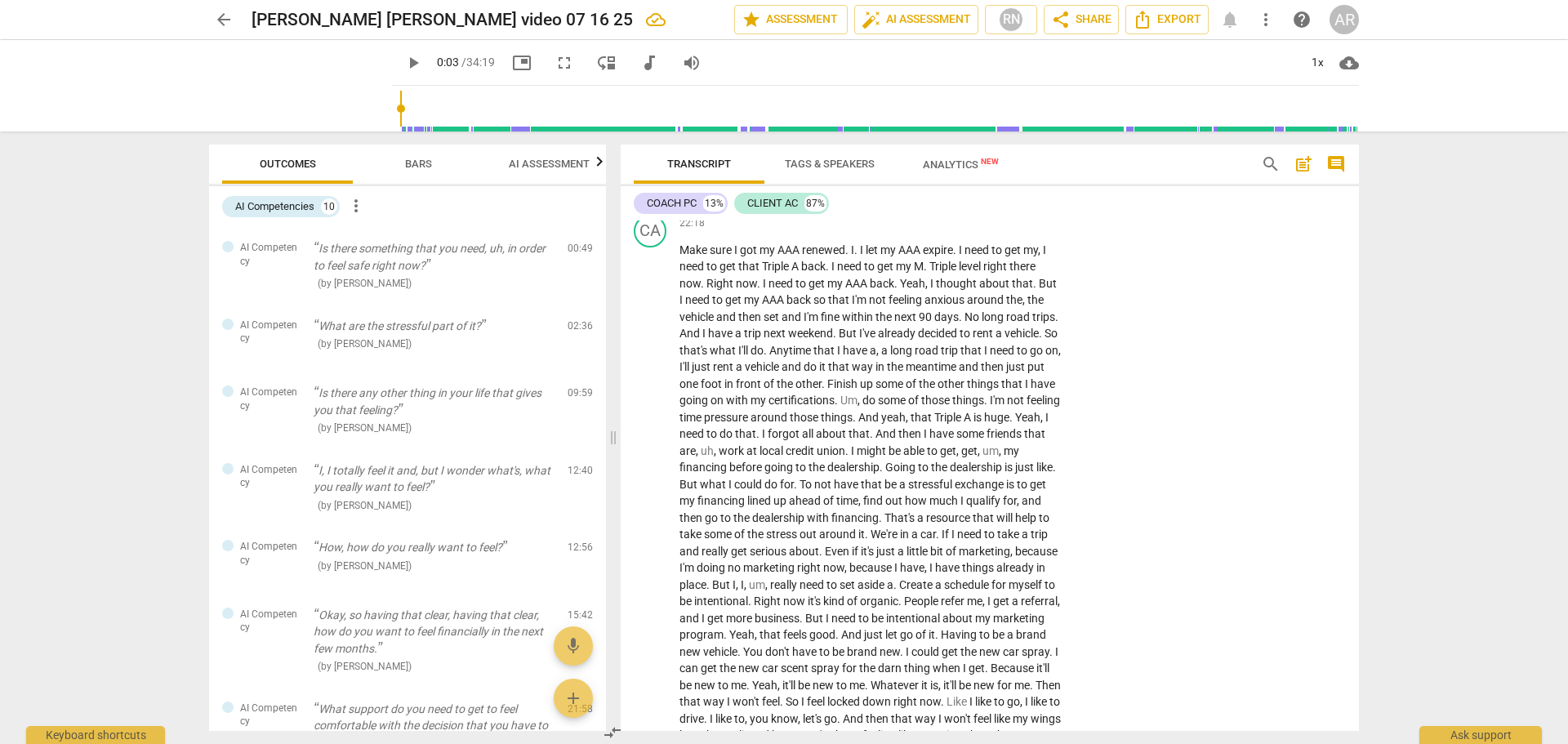
scroll to position [4493, 0]
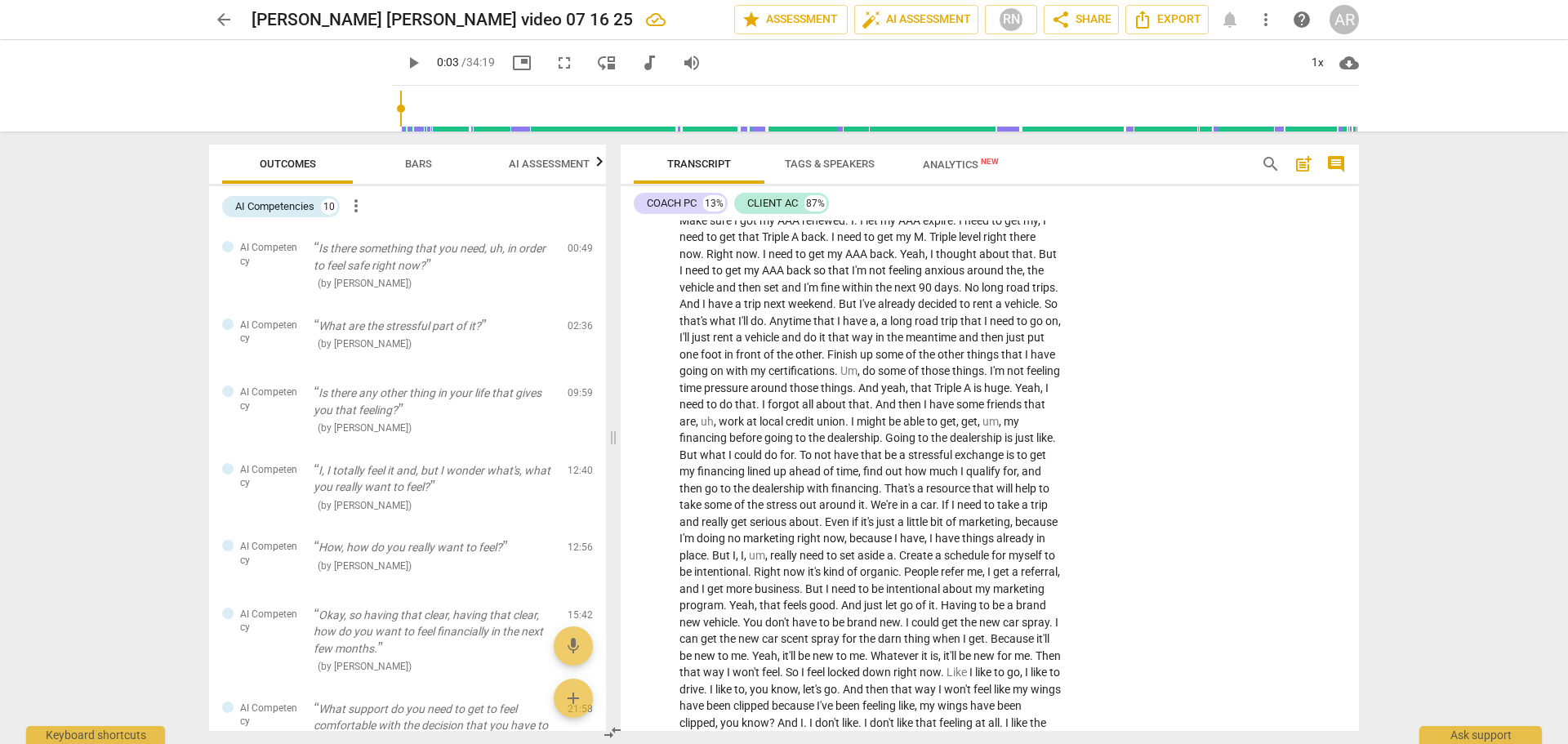
click at [423, 158] on span "Bars" at bounding box center [419, 163] width 27 height 12
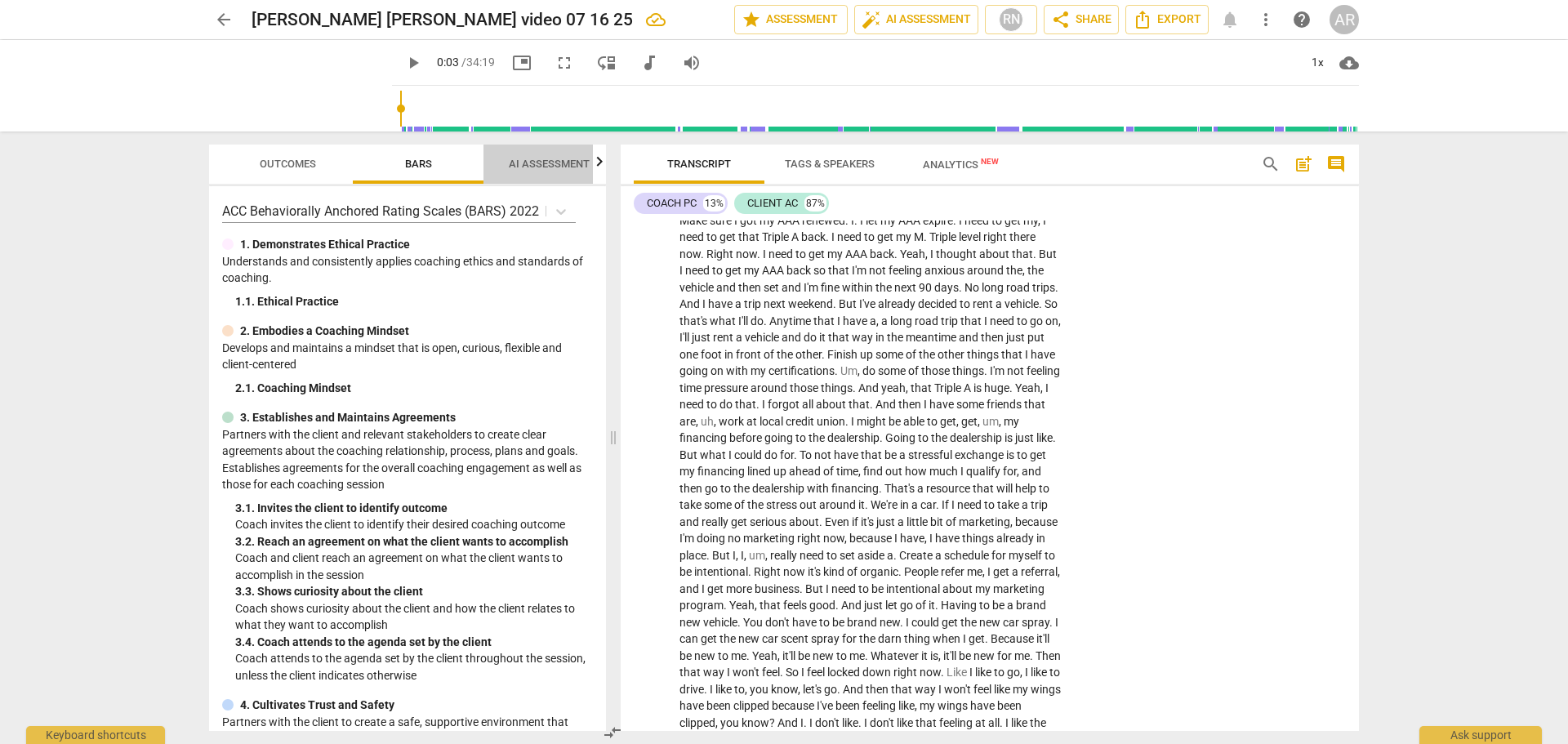
click at [549, 160] on span "AI Assessment" at bounding box center [549, 163] width 81 height 12
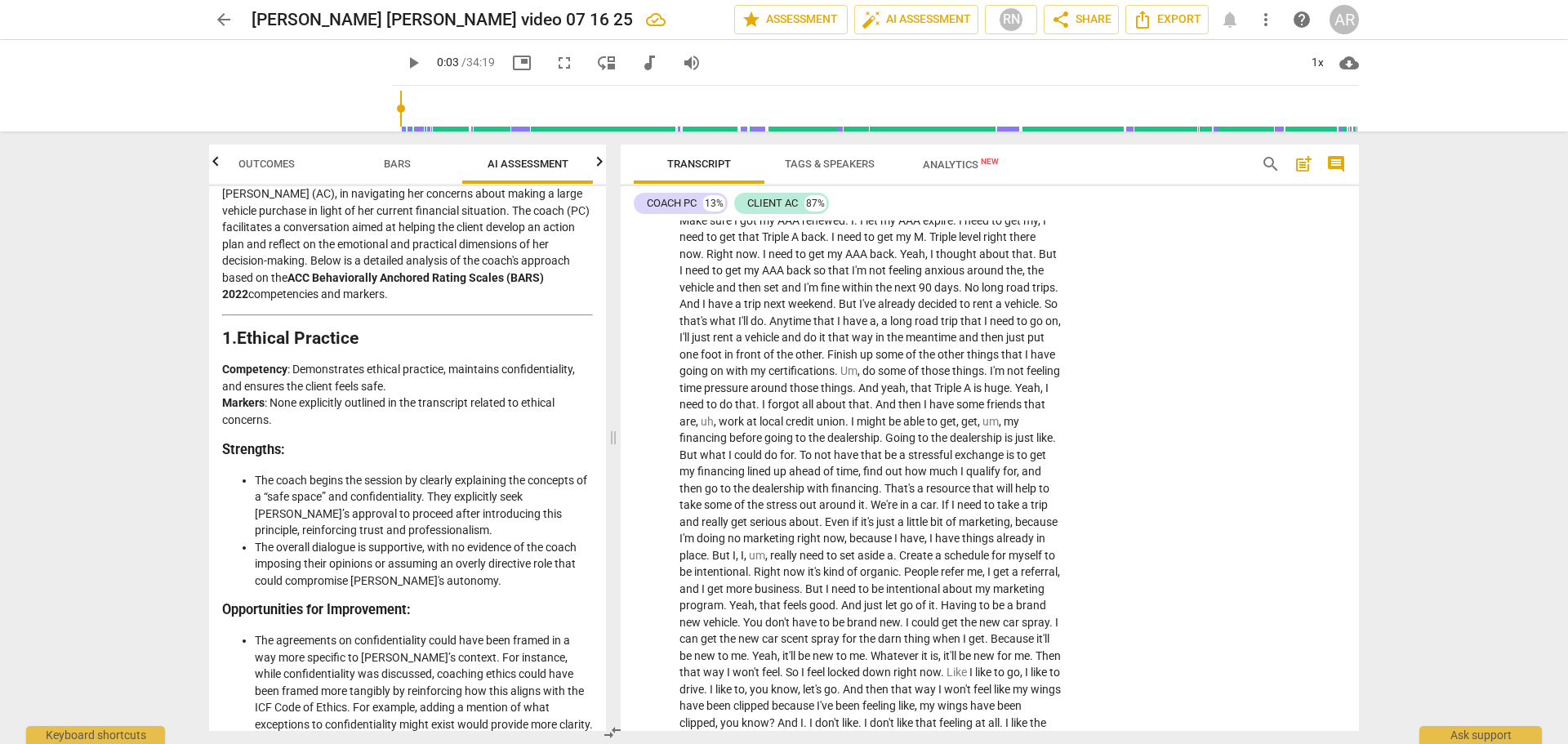
scroll to position [0, 0]
